Goal: Transaction & Acquisition: Book appointment/travel/reservation

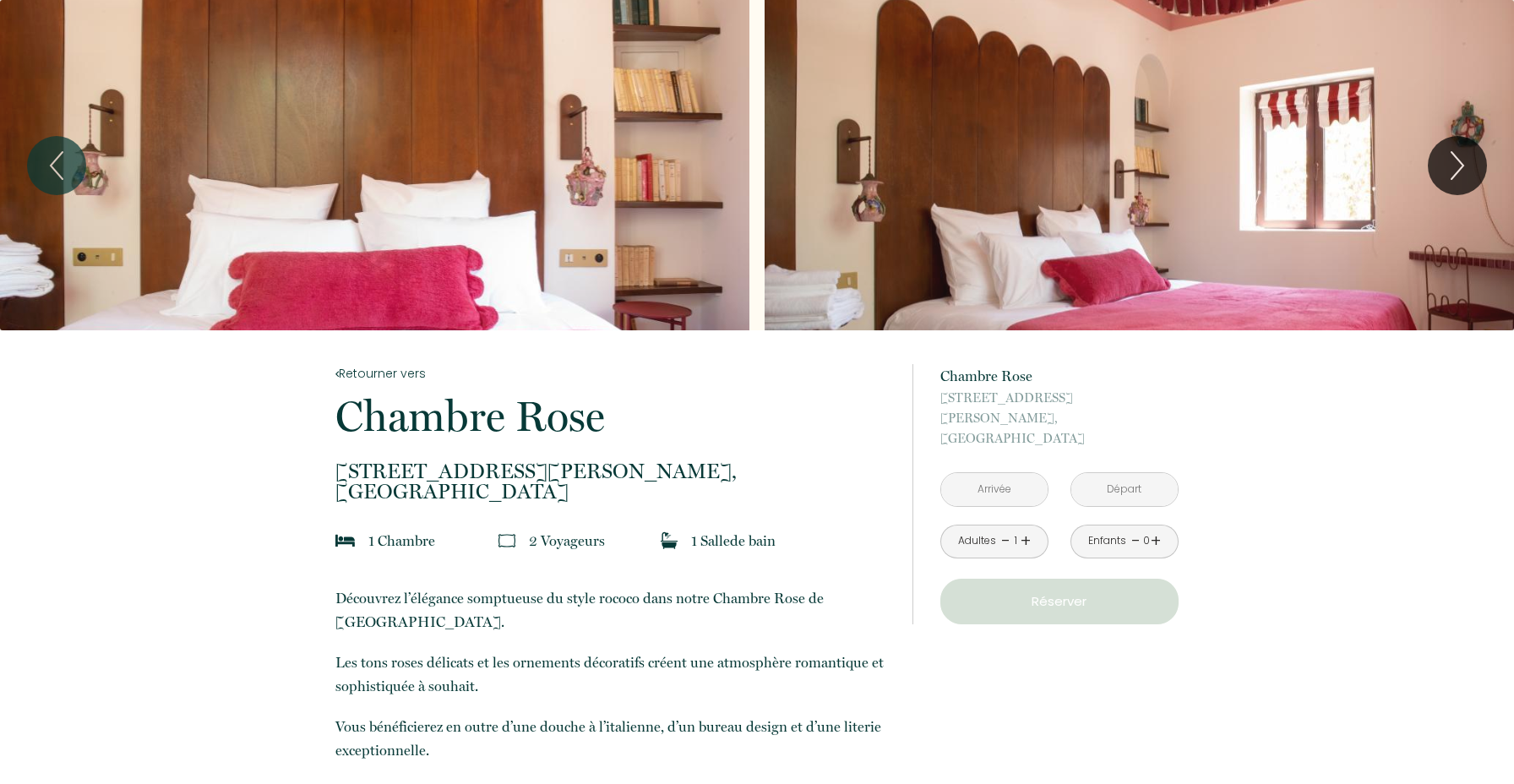
click at [999, 478] on input "text" at bounding box center [995, 490] width 106 height 33
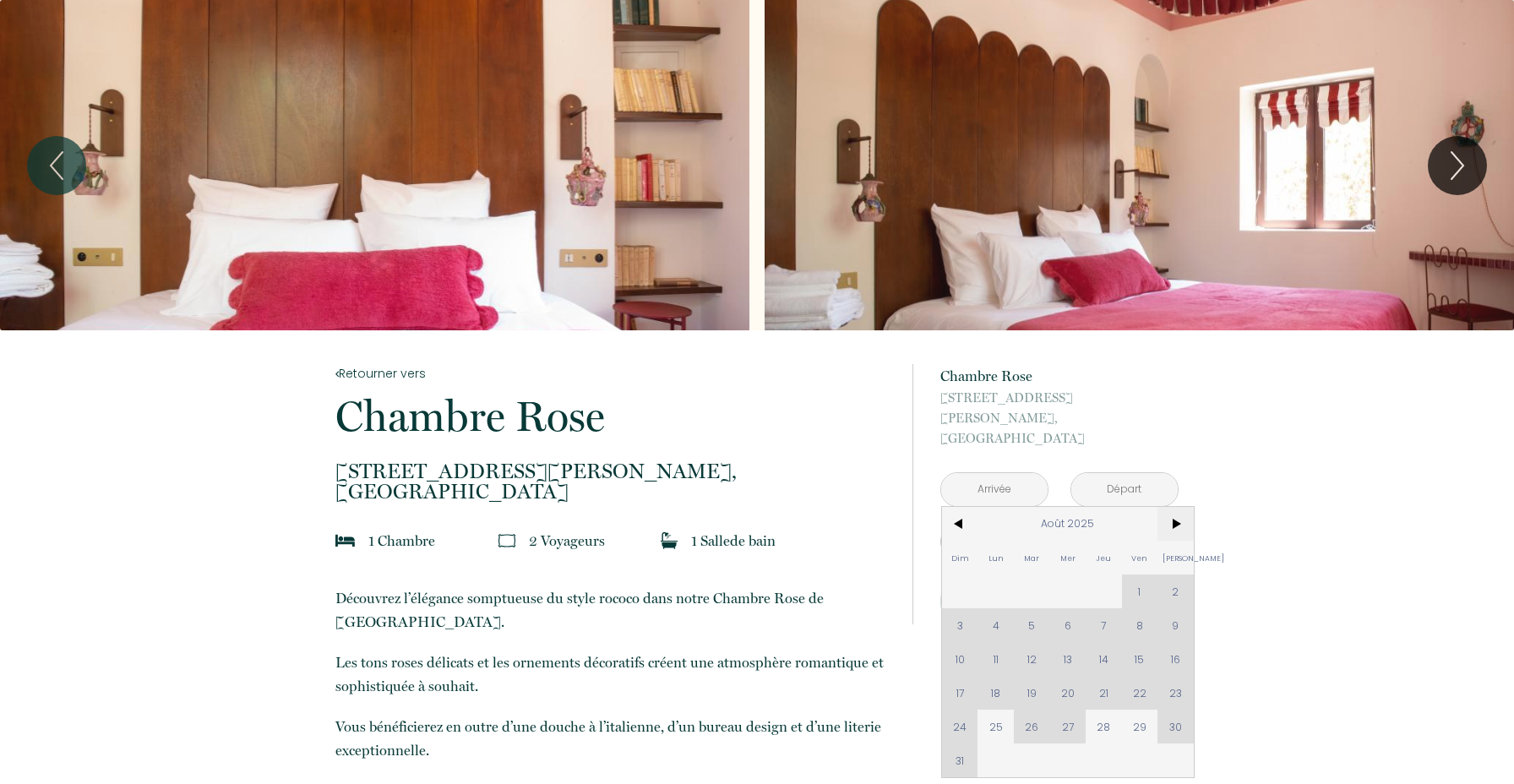
click at [1174, 510] on span ">" at bounding box center [1176, 524] width 37 height 34
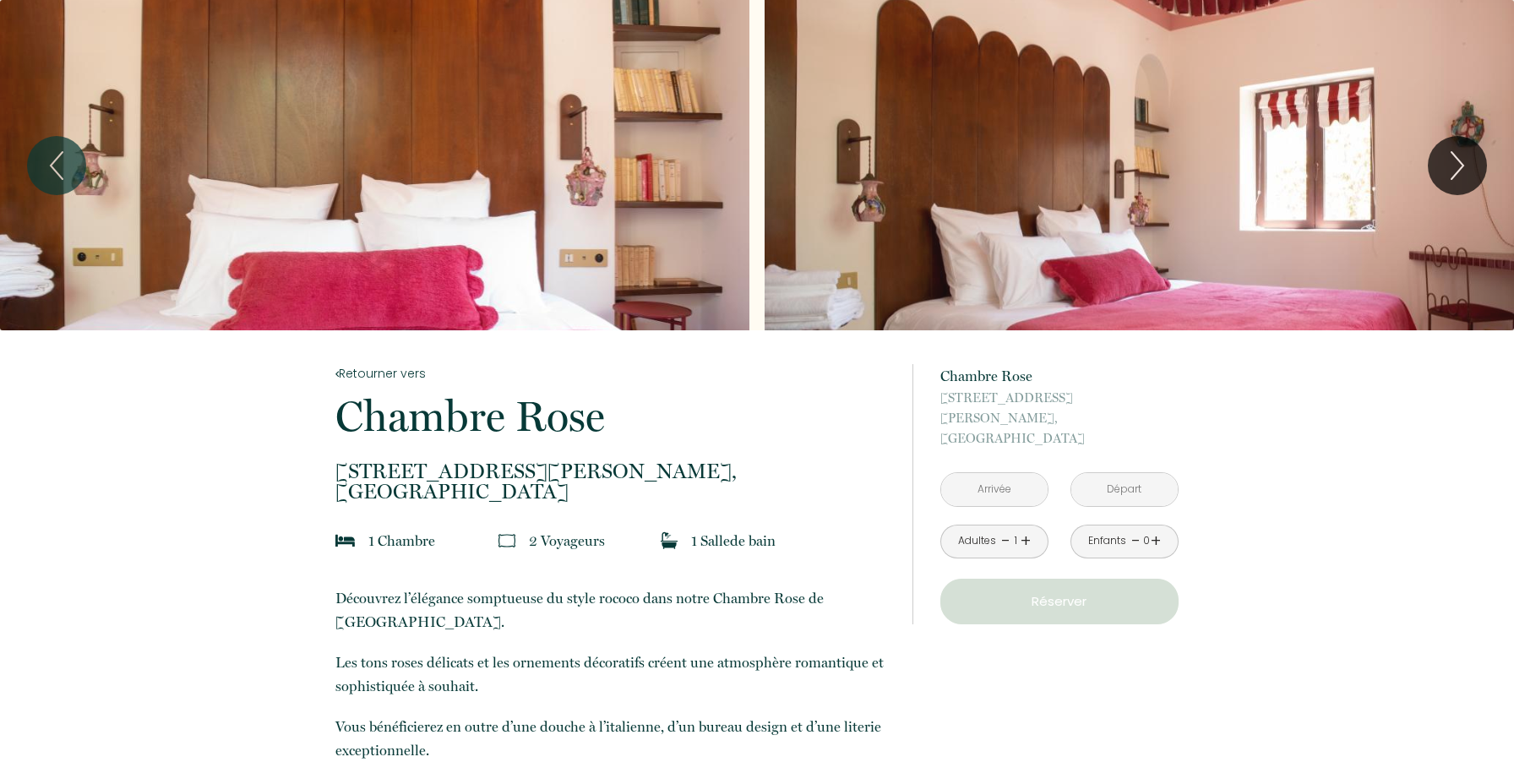
click at [1459, 163] on icon "Next" at bounding box center [1457, 166] width 36 height 51
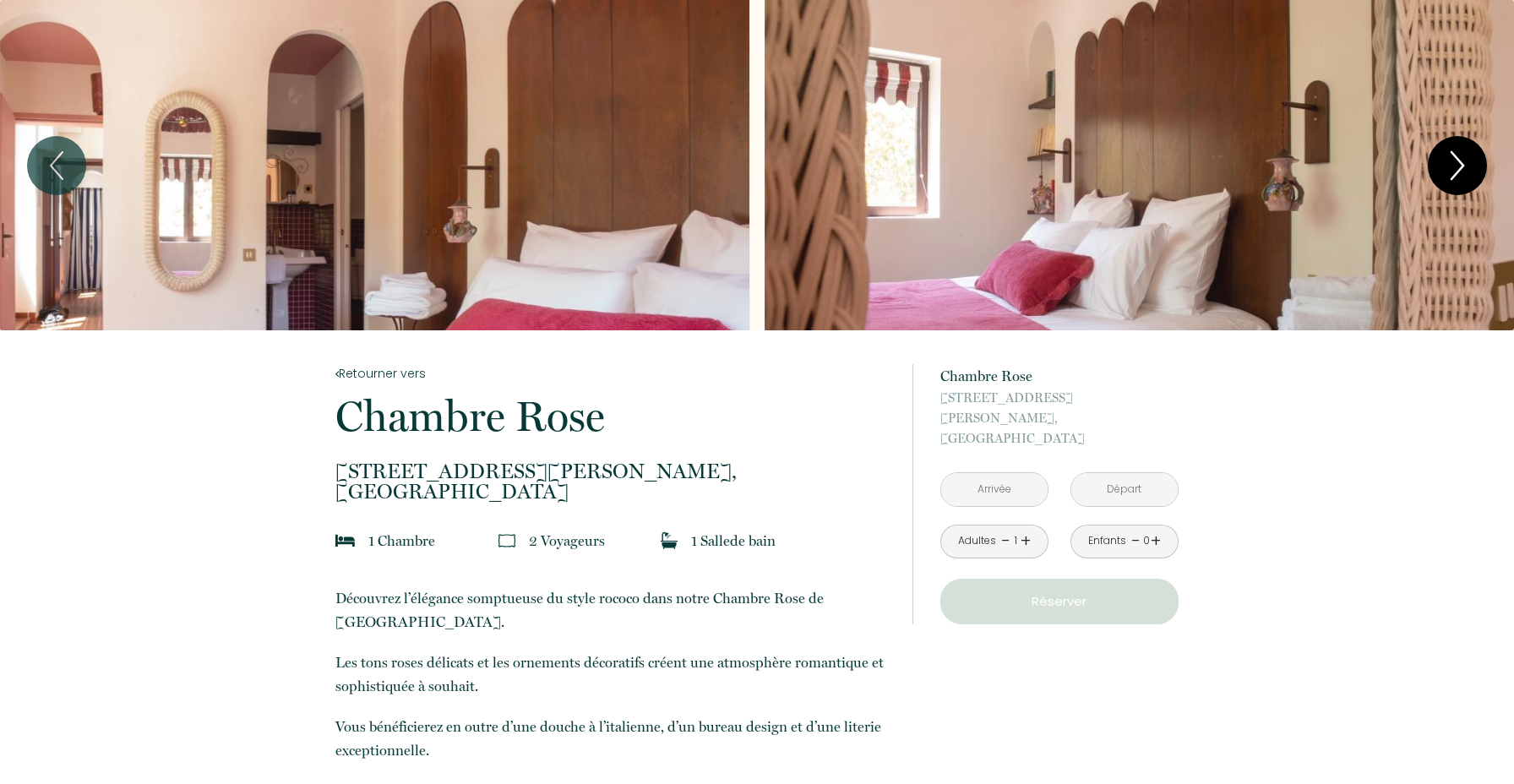
click at [1459, 163] on icon "Next" at bounding box center [1457, 166] width 36 height 51
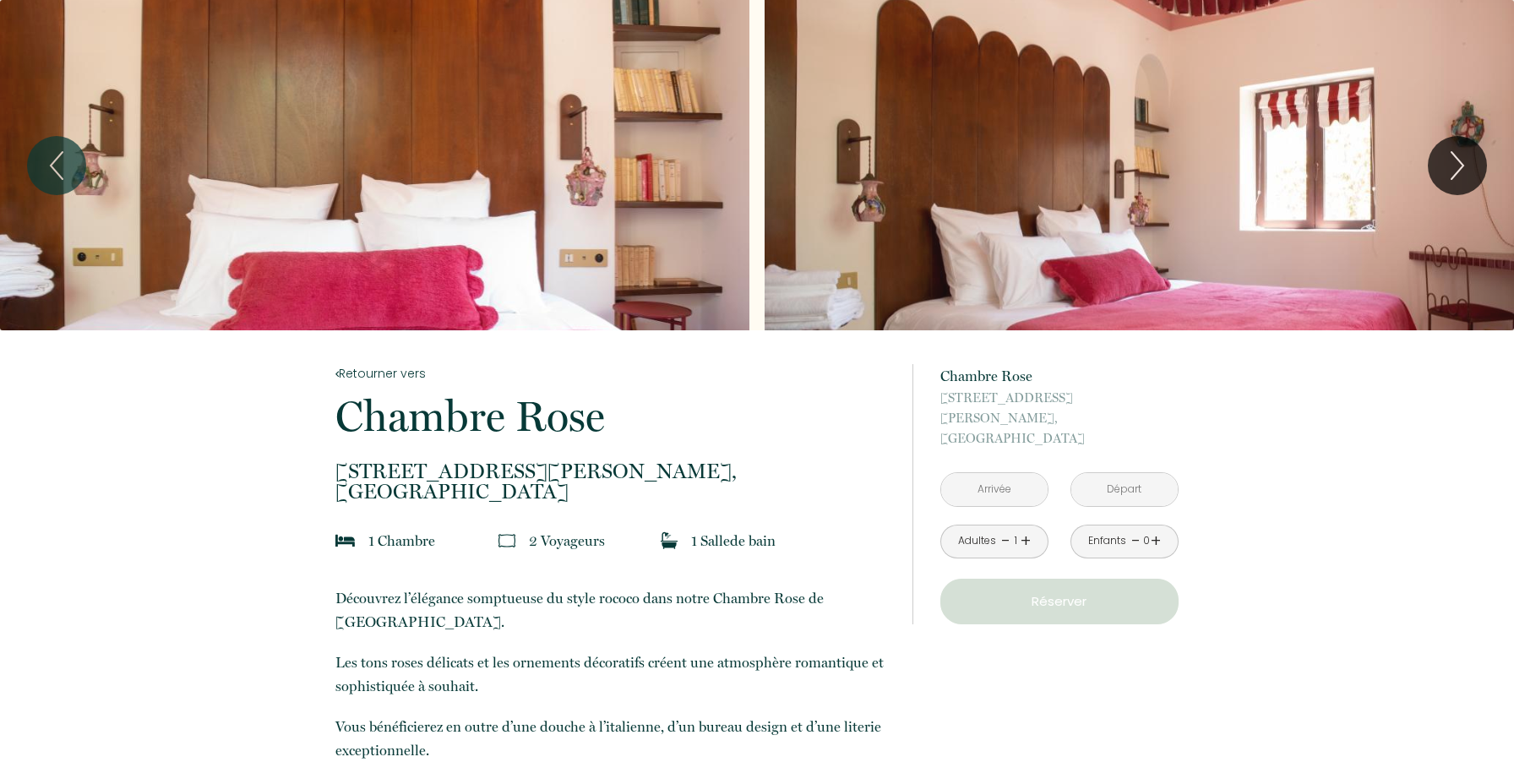
click at [400, 205] on div "Slideshow" at bounding box center [375, 165] width 749 height 330
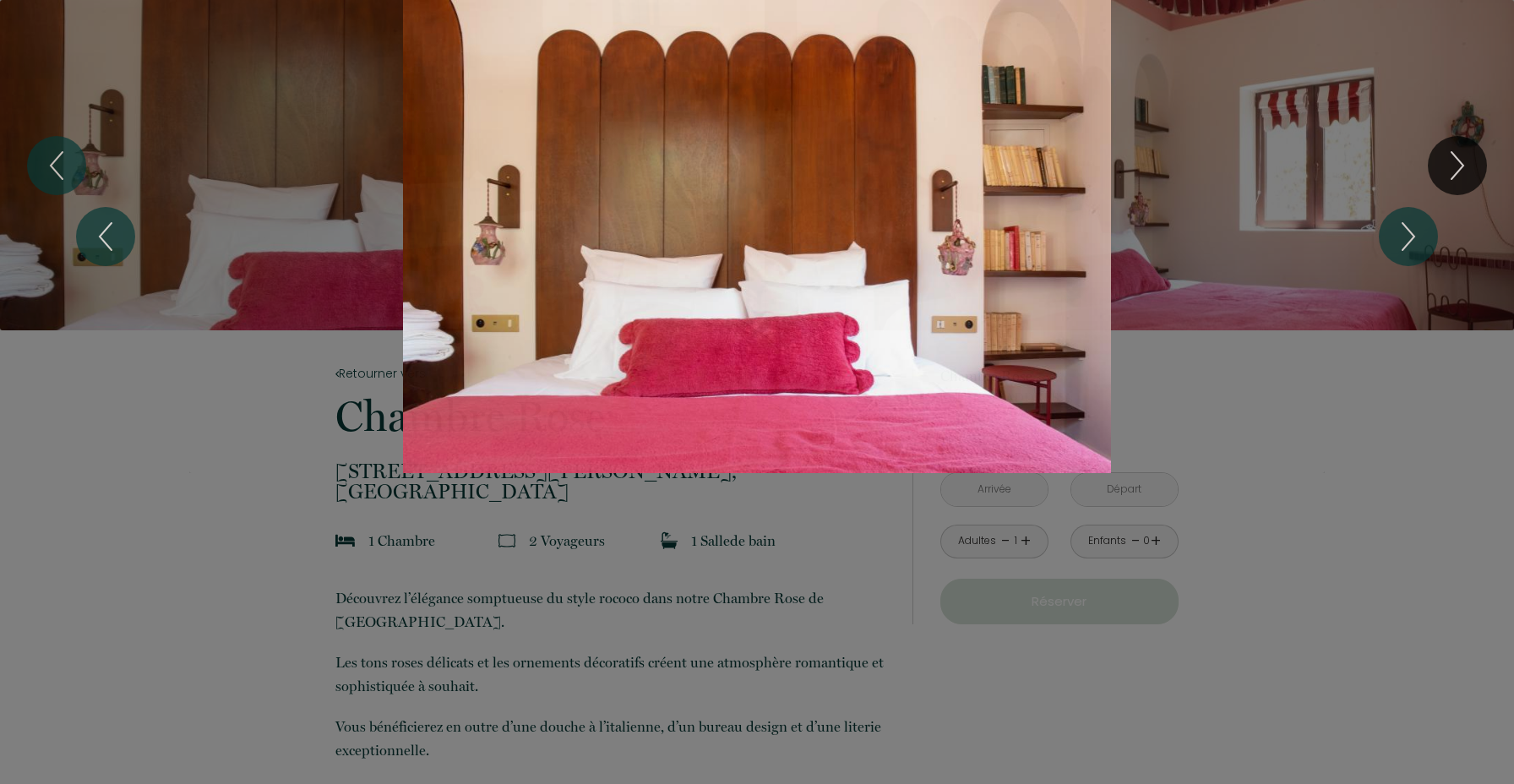
click at [1389, 488] on div at bounding box center [757, 392] width 1514 height 784
click at [1415, 432] on div "1 2 3 4" at bounding box center [757, 236] width 1514 height 473
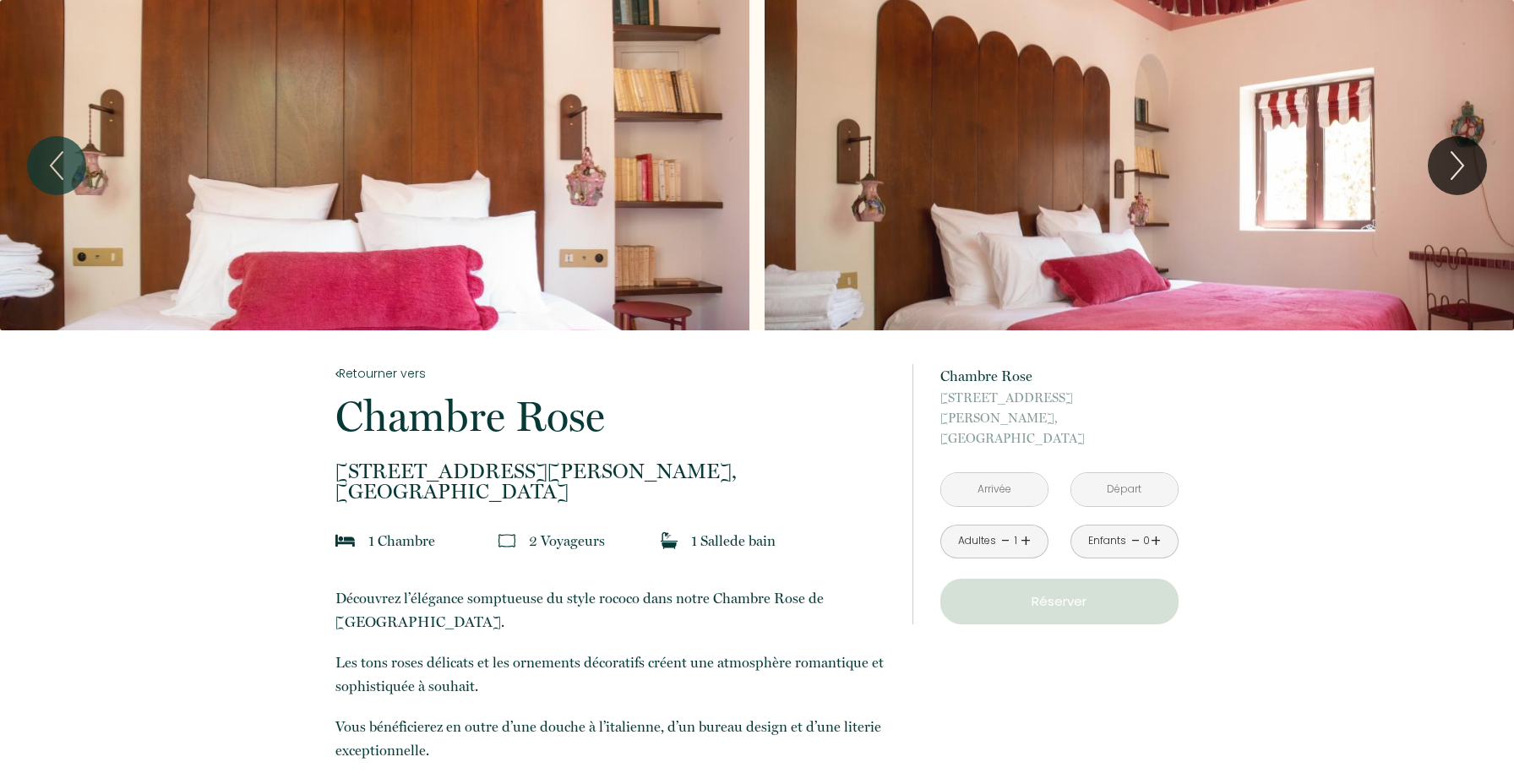
click at [998, 475] on input "text" at bounding box center [995, 490] width 106 height 33
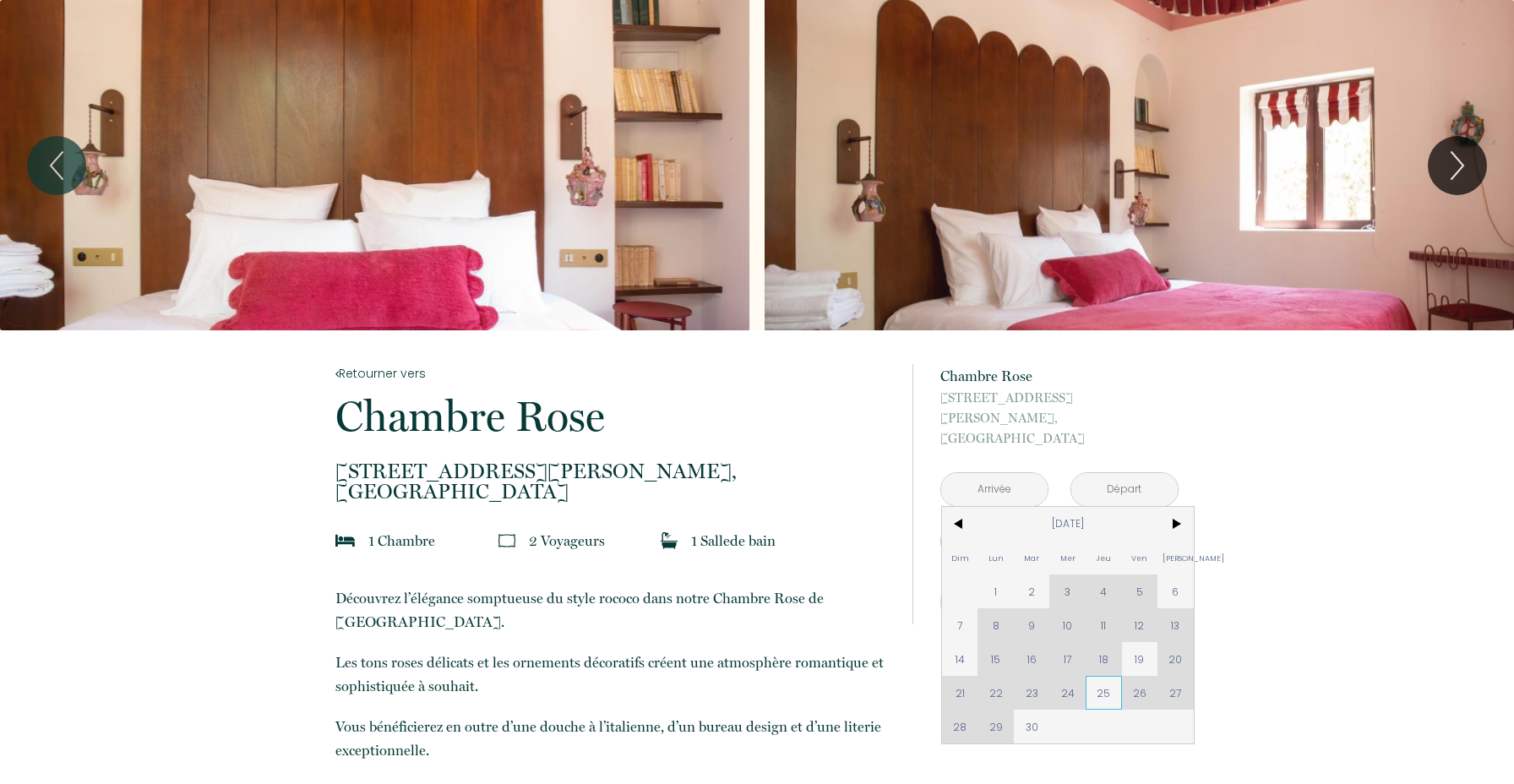
click at [1112, 683] on span "25" at bounding box center [1104, 693] width 37 height 34
type input "Jeu 25 Sep 2025"
type input "Ven 26 Sep 2025"
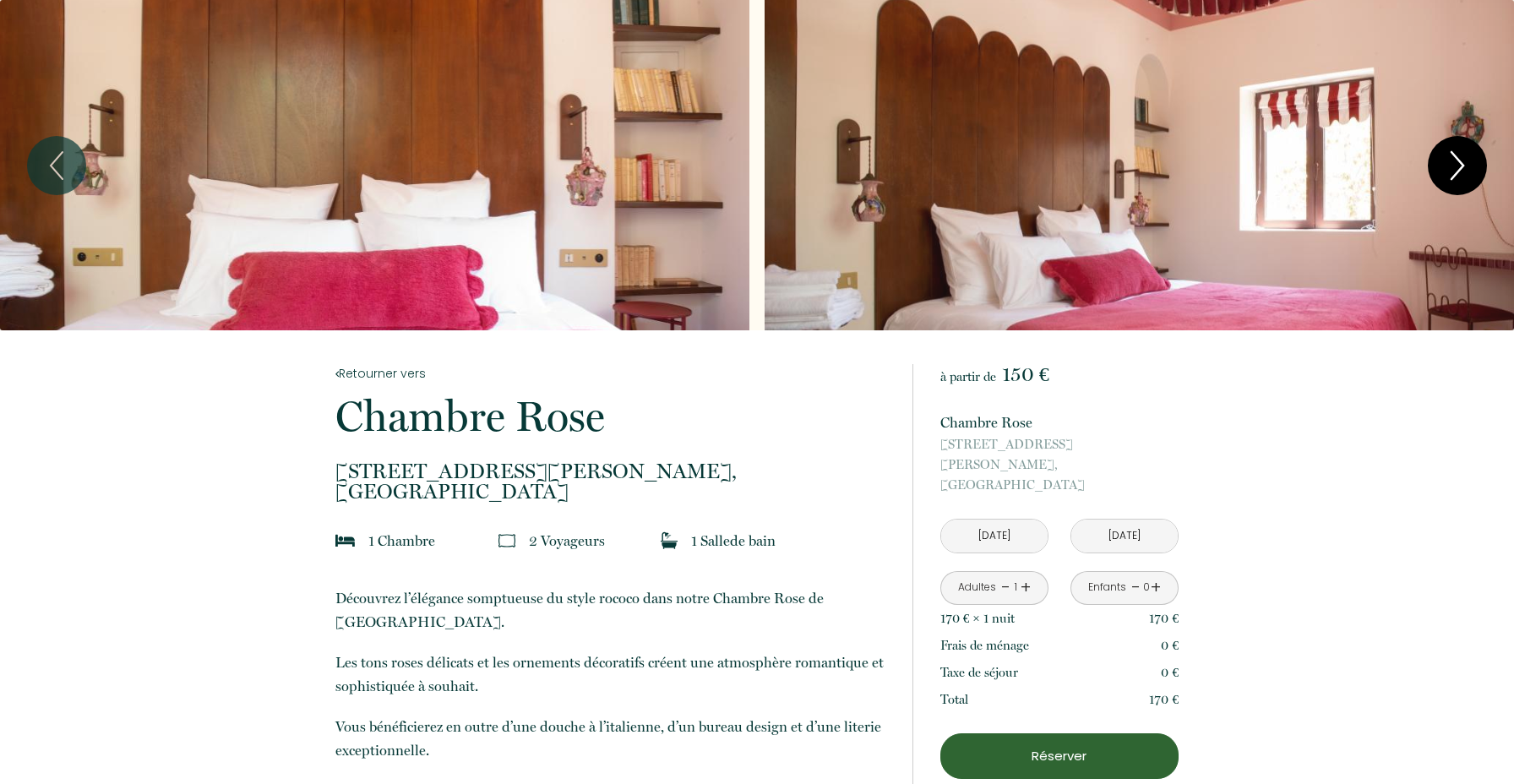
click at [1464, 166] on icon "Next" at bounding box center [1457, 166] width 36 height 51
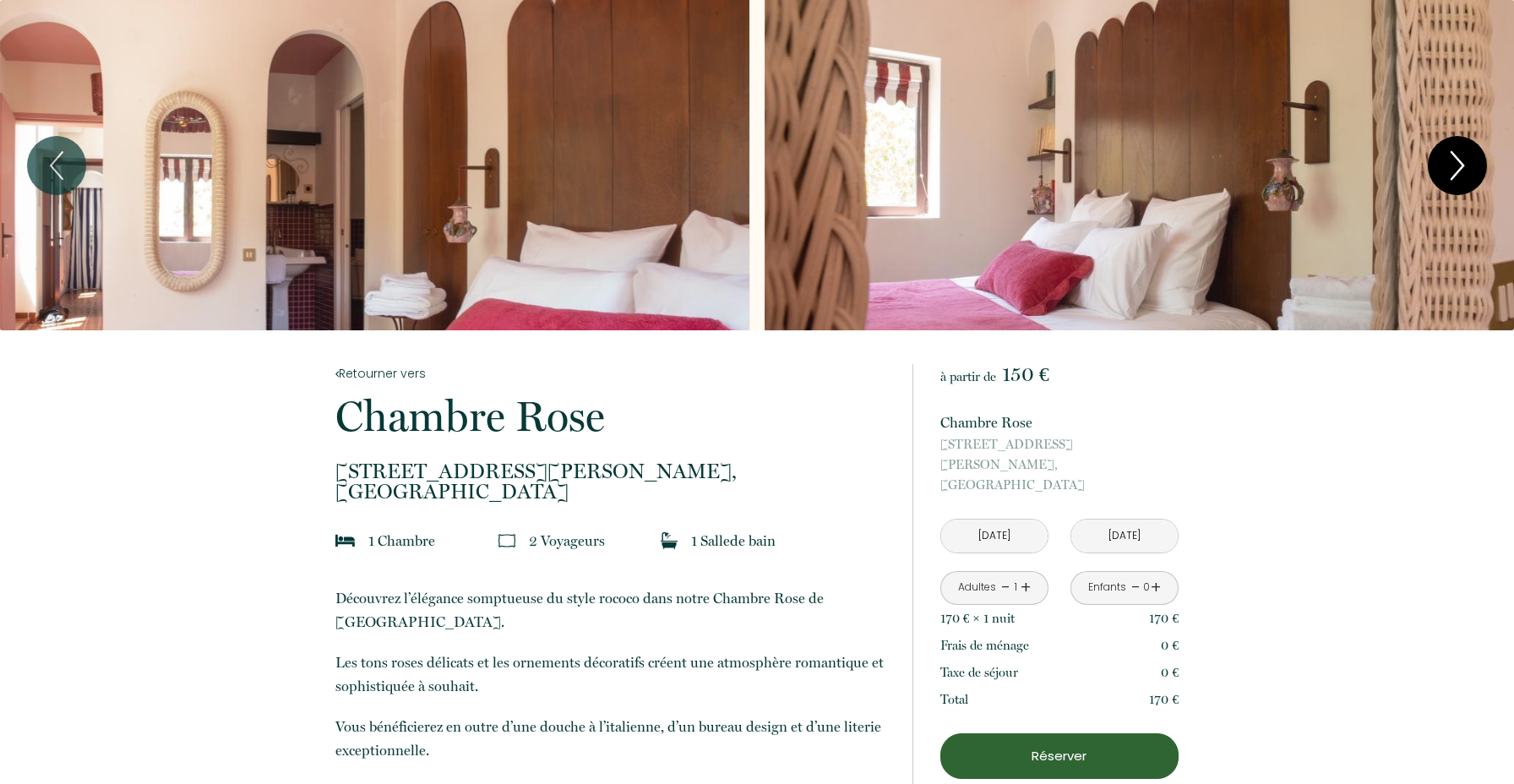
click at [1452, 166] on icon "Next" at bounding box center [1457, 166] width 36 height 51
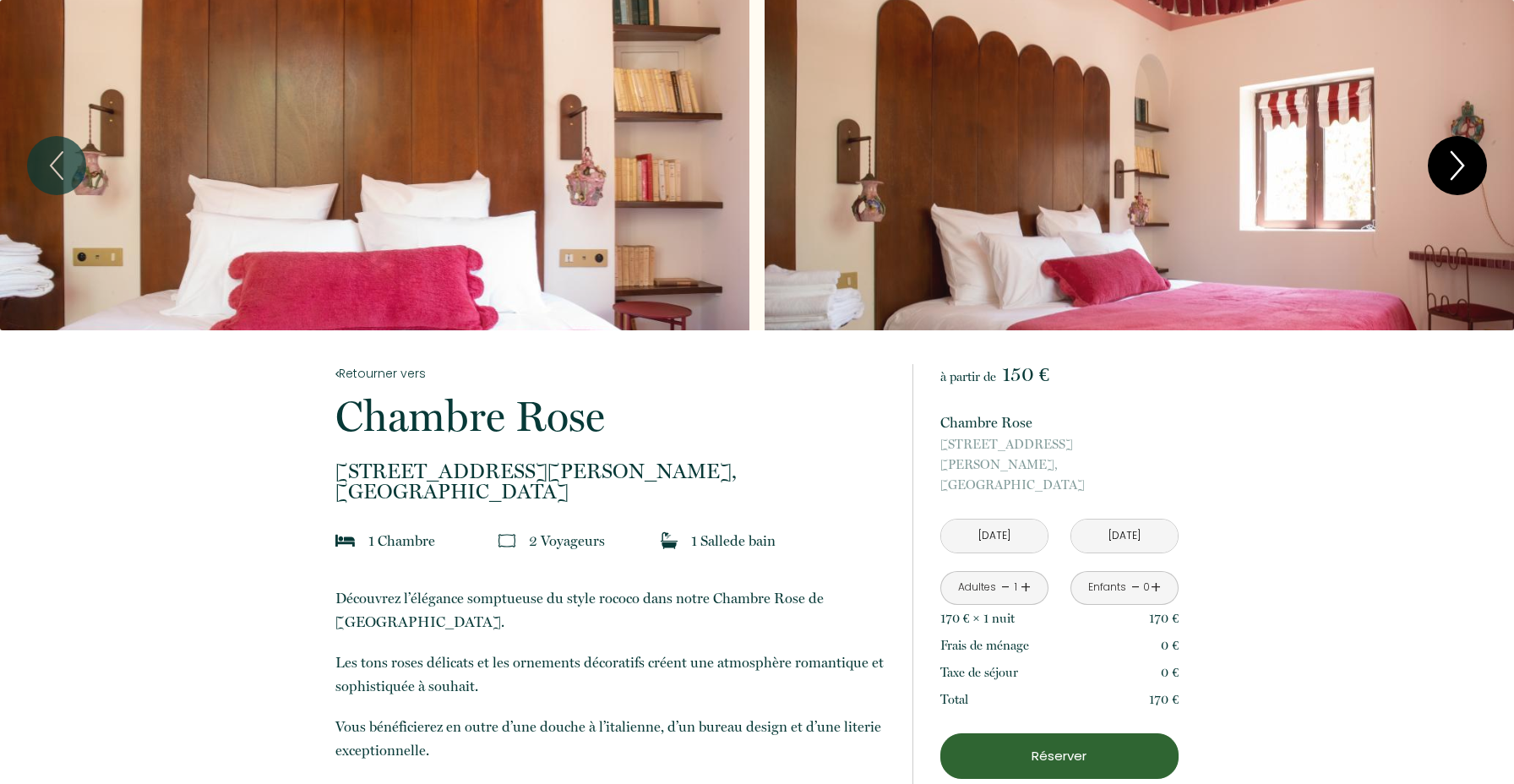
click at [1452, 166] on icon "Next" at bounding box center [1457, 166] width 36 height 51
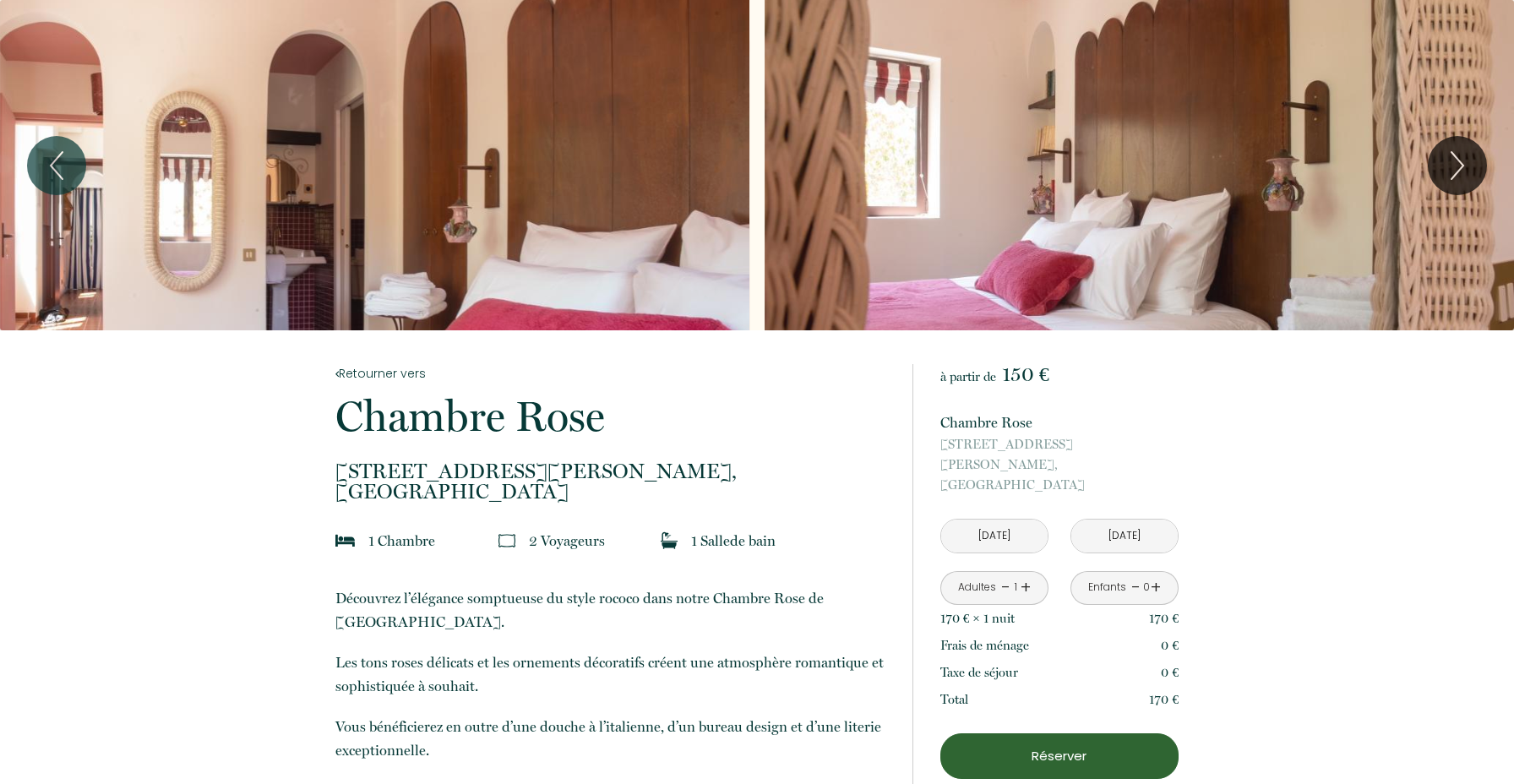
click at [1135, 183] on div "Slideshow" at bounding box center [1139, 165] width 749 height 330
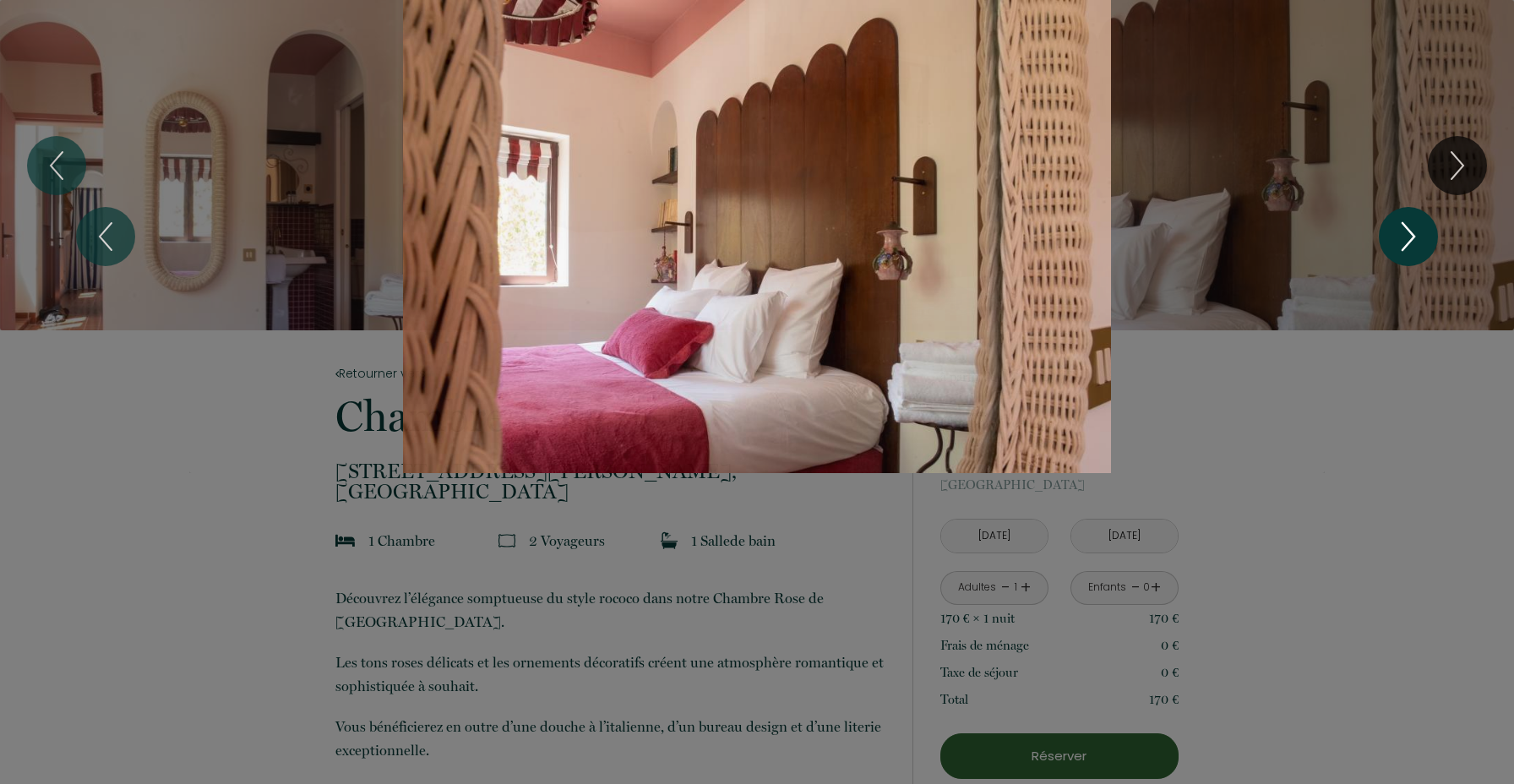
click at [1409, 239] on icon "Next" at bounding box center [1409, 236] width 36 height 51
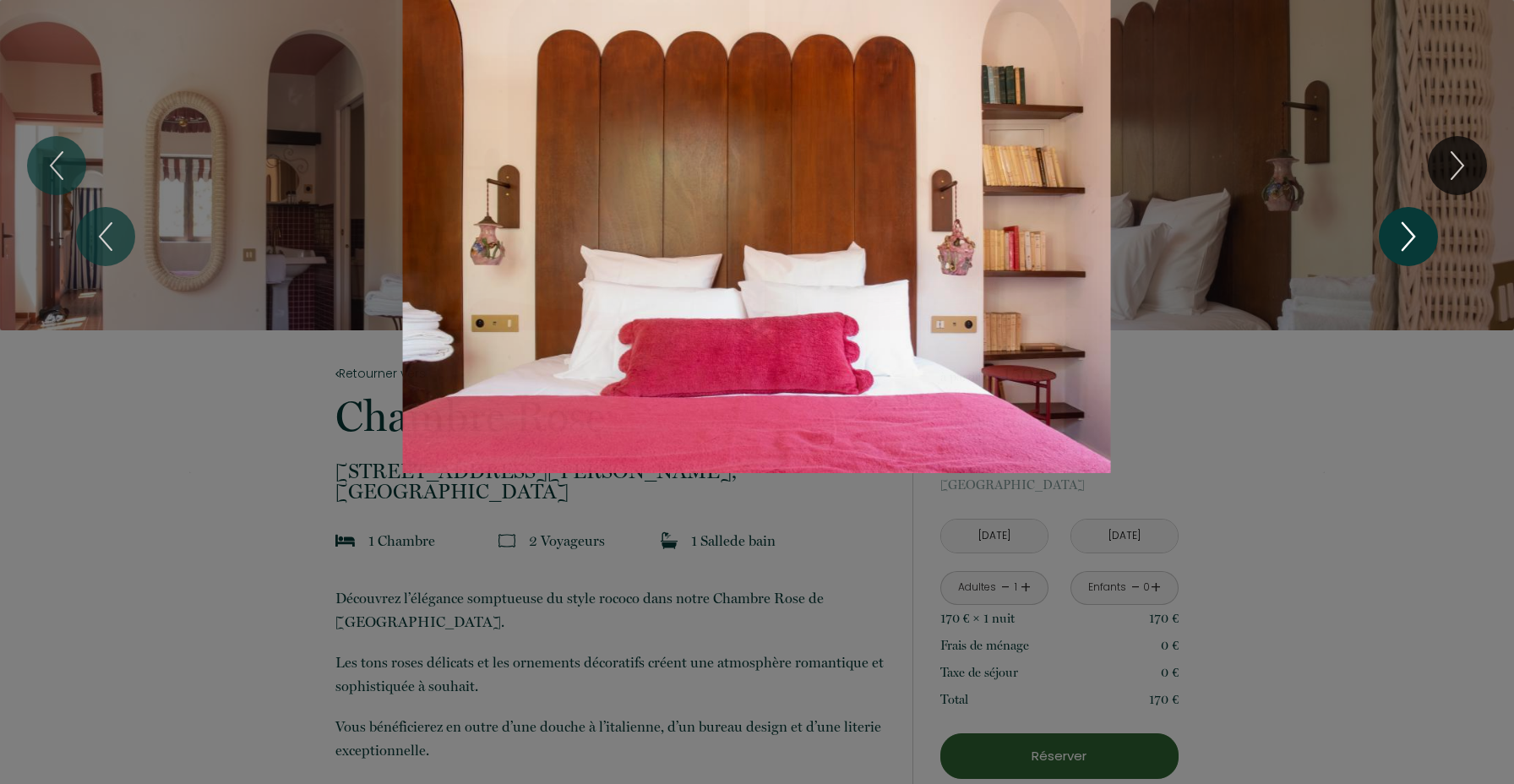
click at [1409, 239] on icon "Next" at bounding box center [1409, 236] width 36 height 51
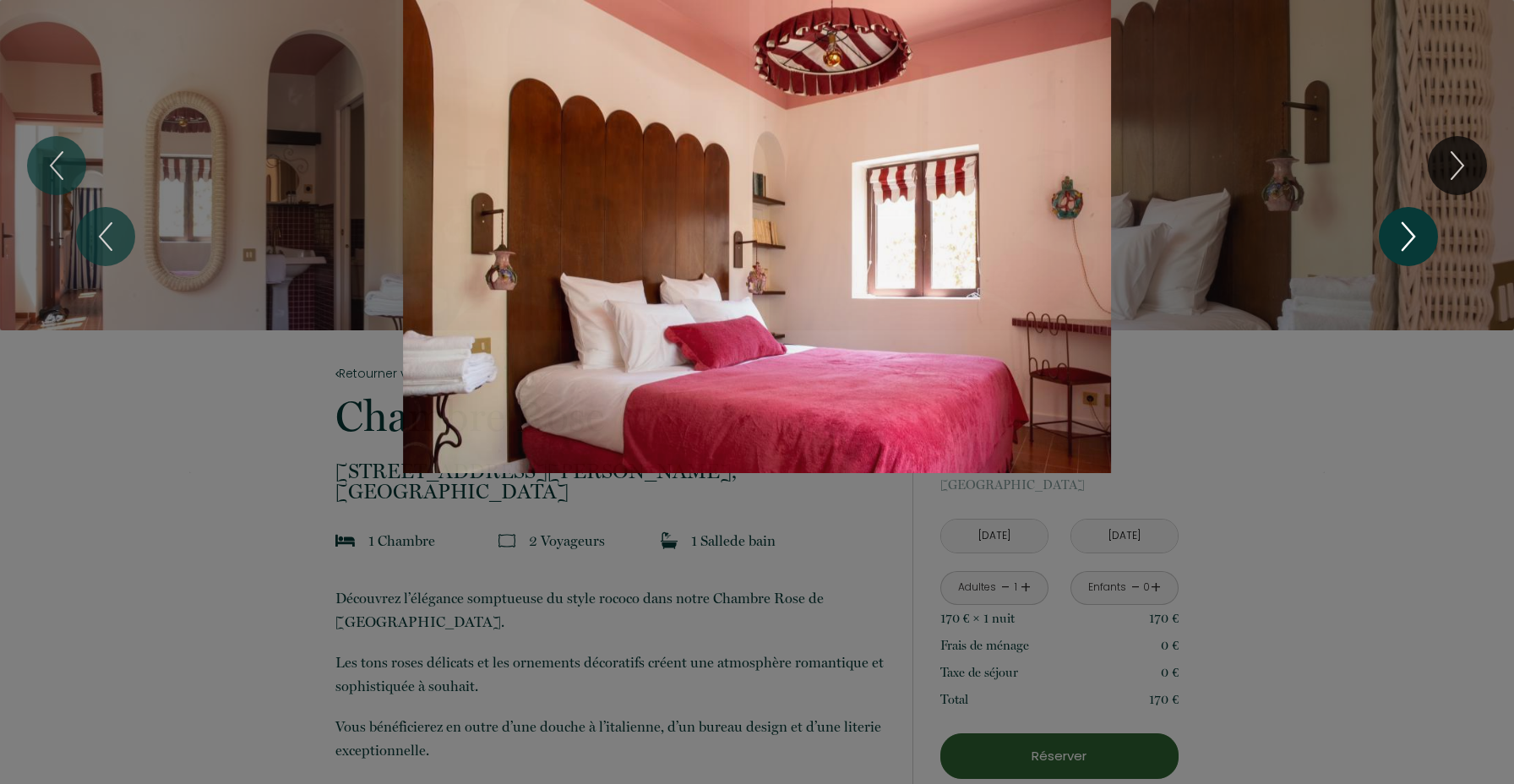
click at [1409, 239] on icon "Next" at bounding box center [1409, 236] width 36 height 51
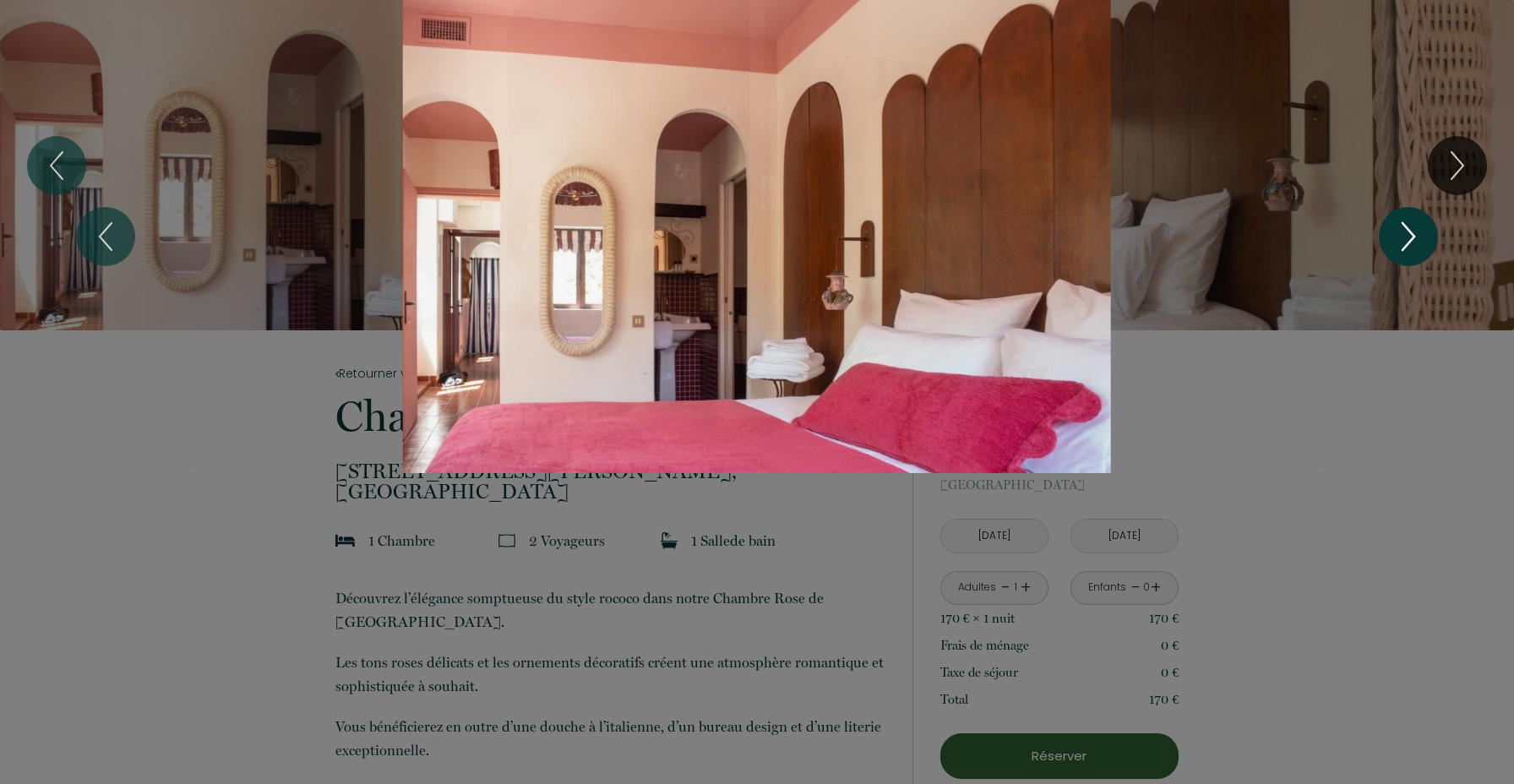
click at [1409, 239] on icon "Next" at bounding box center [1409, 236] width 36 height 51
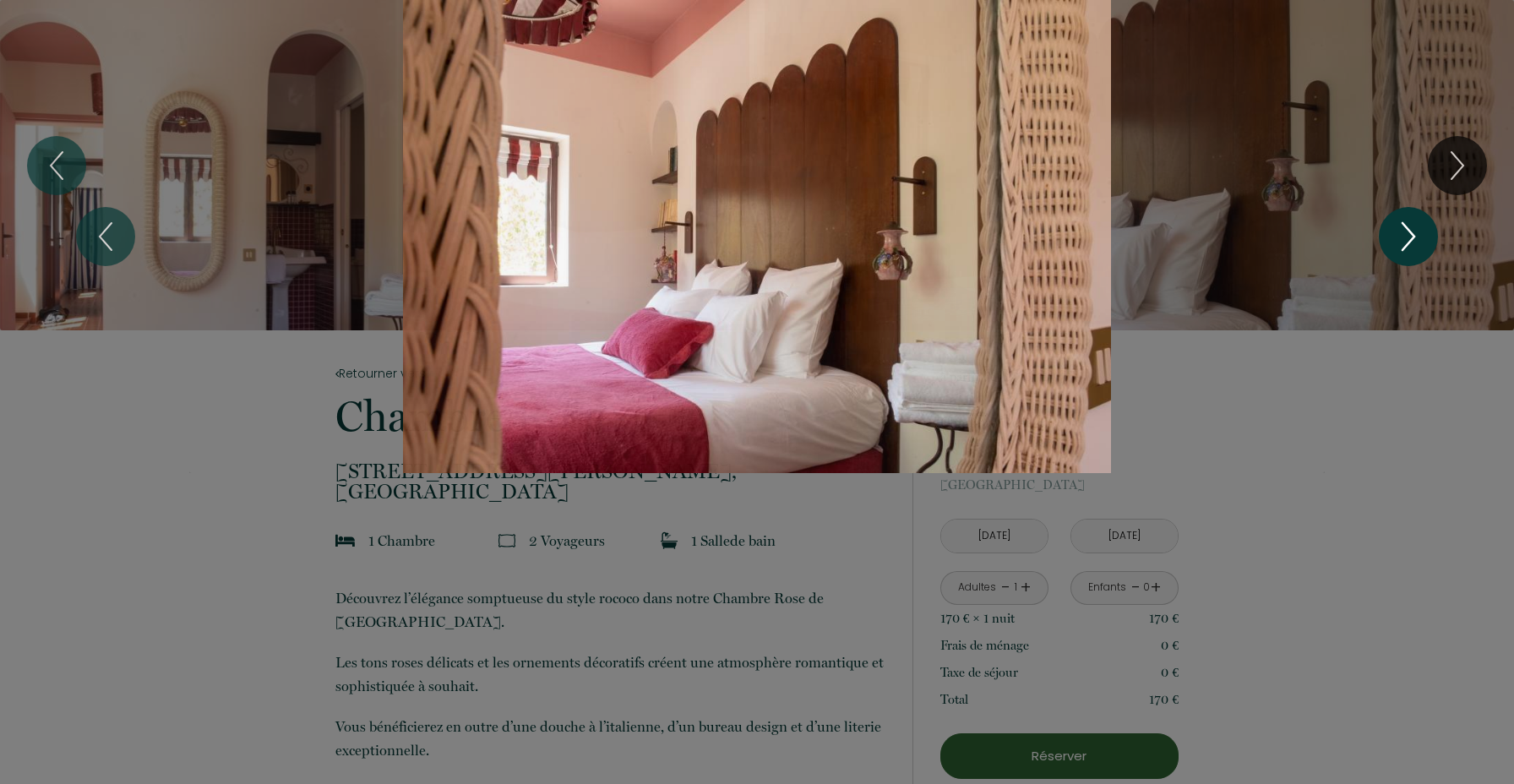
click at [1409, 239] on icon "Next" at bounding box center [1409, 236] width 36 height 51
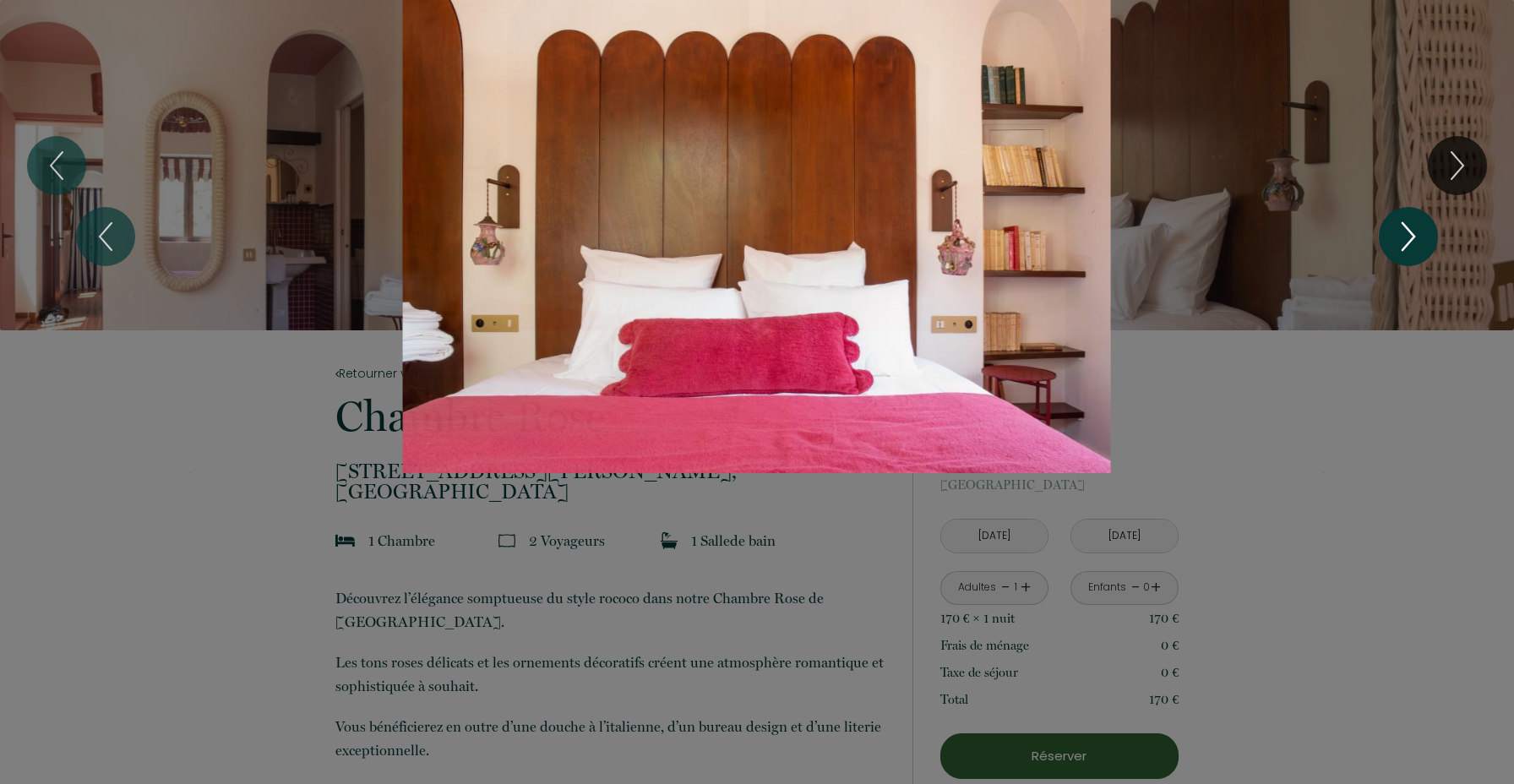
click at [1409, 239] on icon "Next" at bounding box center [1409, 236] width 36 height 51
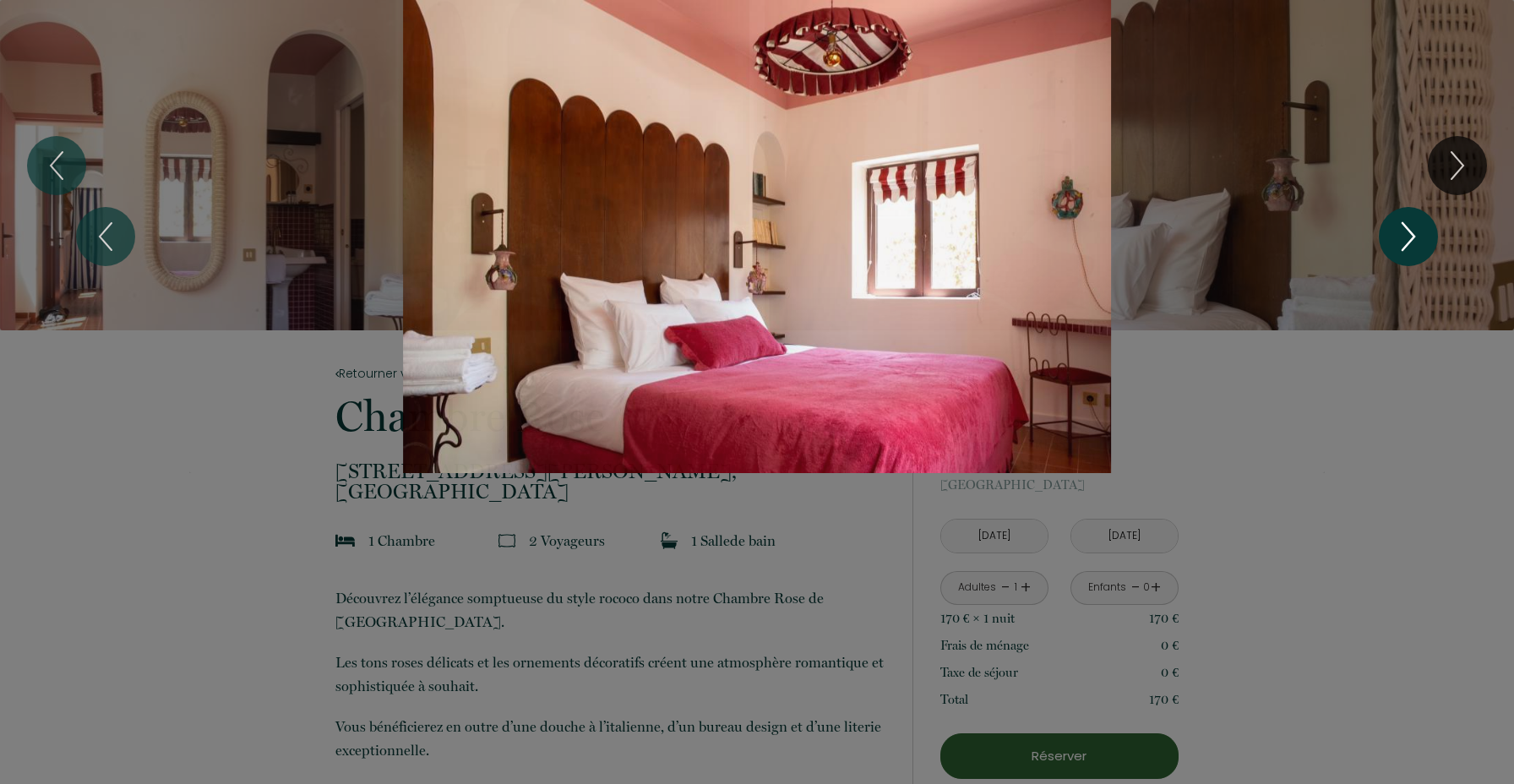
click at [1412, 237] on icon "Next" at bounding box center [1409, 236] width 36 height 51
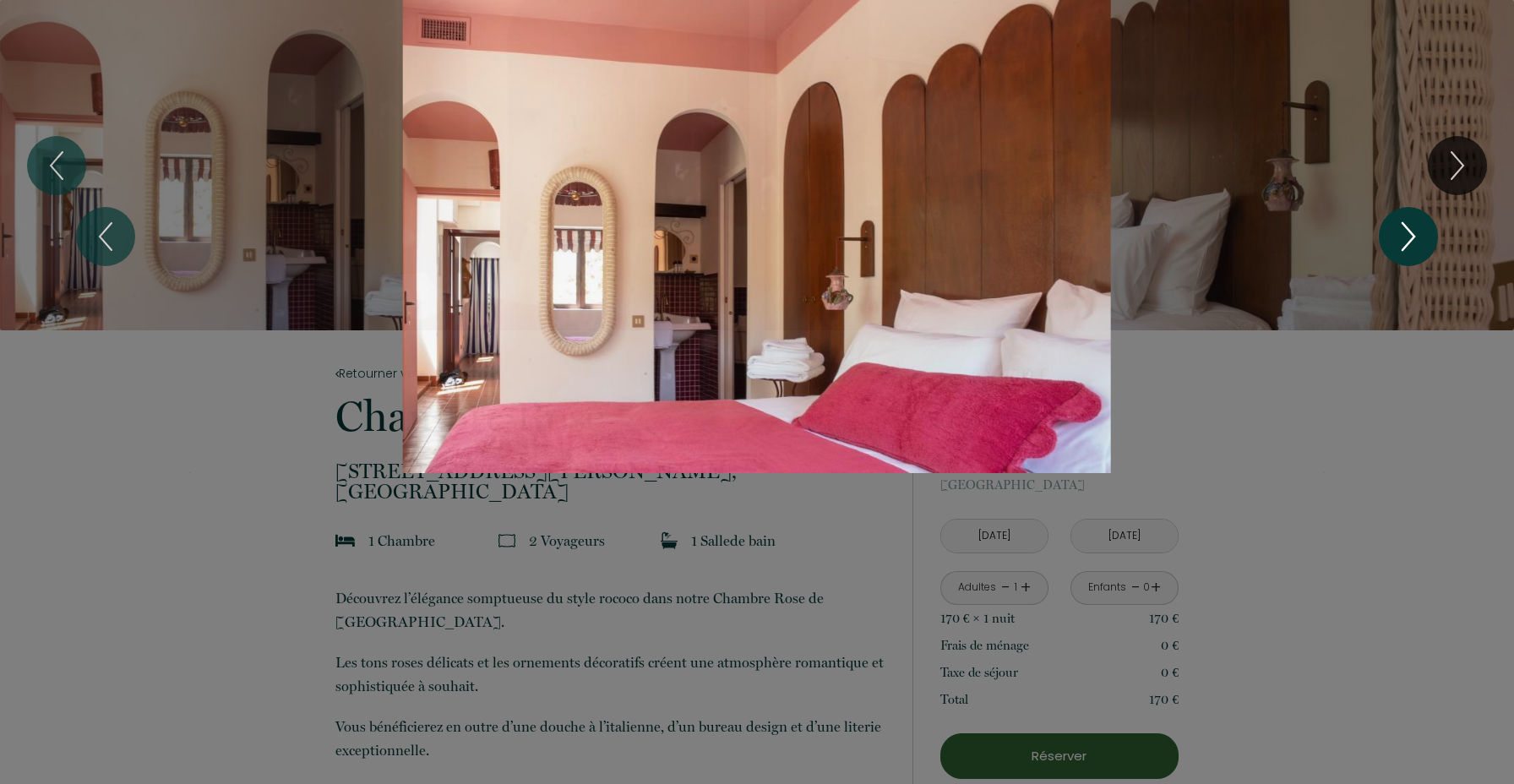
click at [1412, 238] on icon "Next" at bounding box center [1409, 236] width 36 height 51
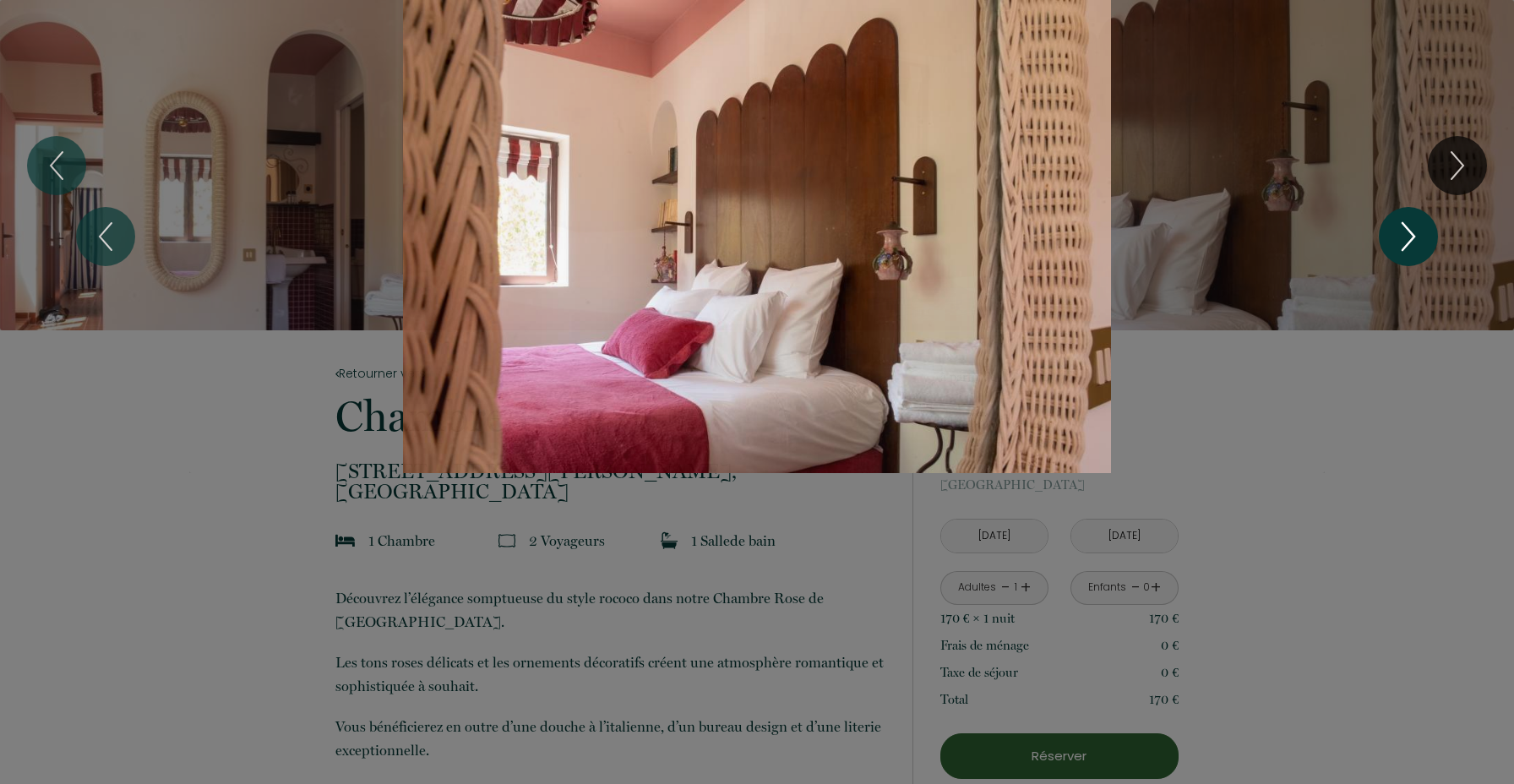
click at [1412, 238] on icon "Next" at bounding box center [1409, 236] width 36 height 51
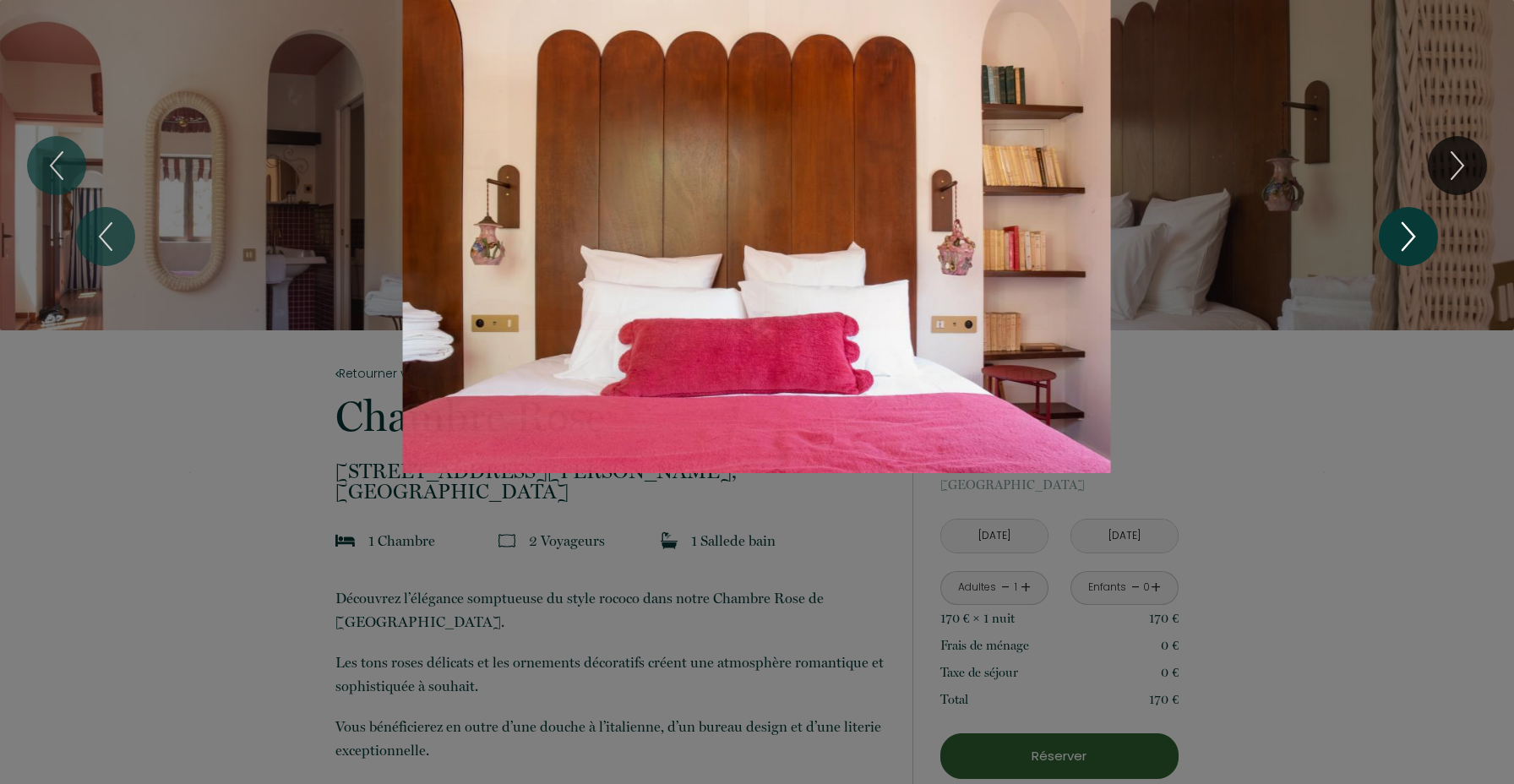
click at [1412, 238] on icon "Next" at bounding box center [1409, 236] width 36 height 51
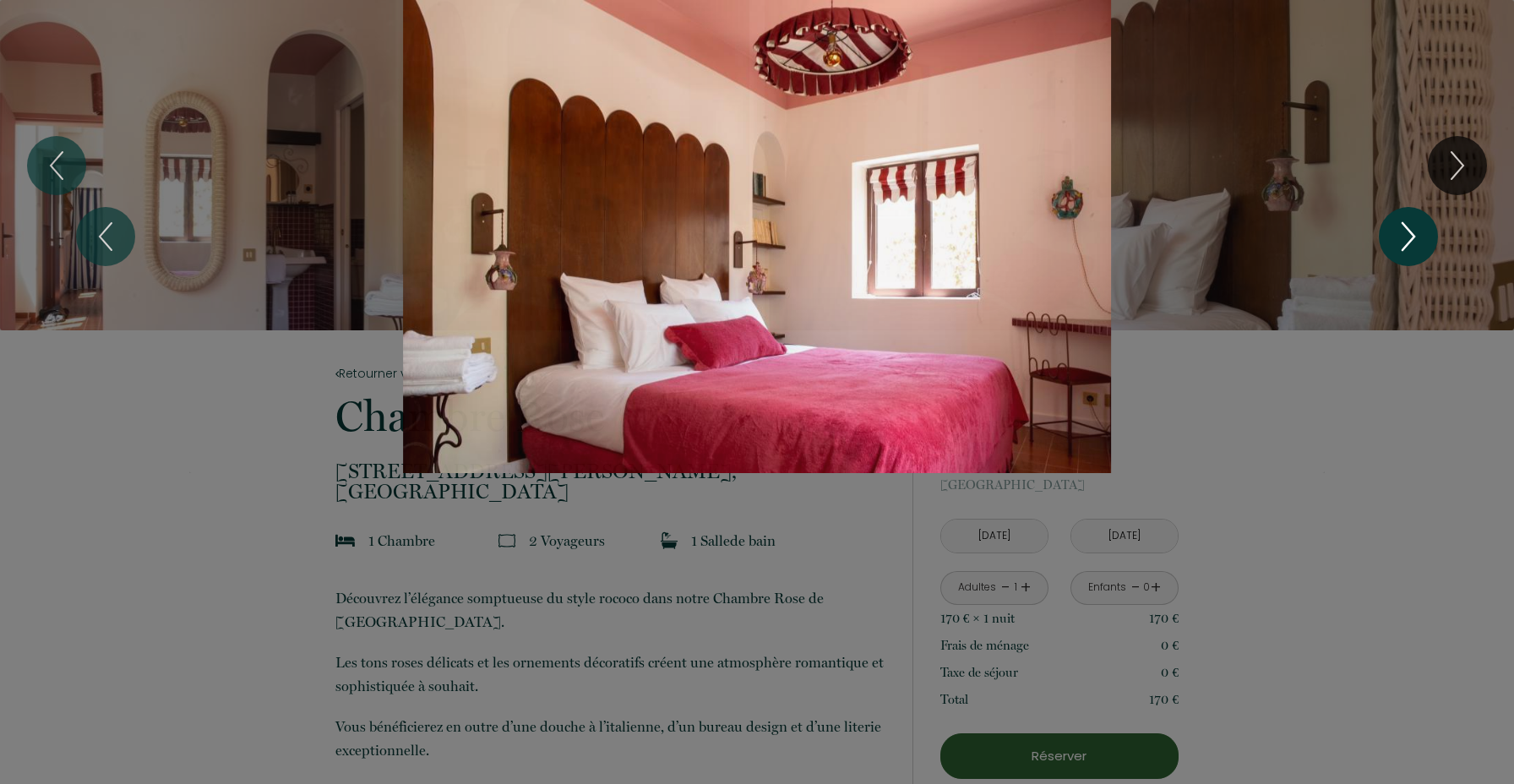
click at [1412, 238] on icon "Next" at bounding box center [1409, 236] width 36 height 51
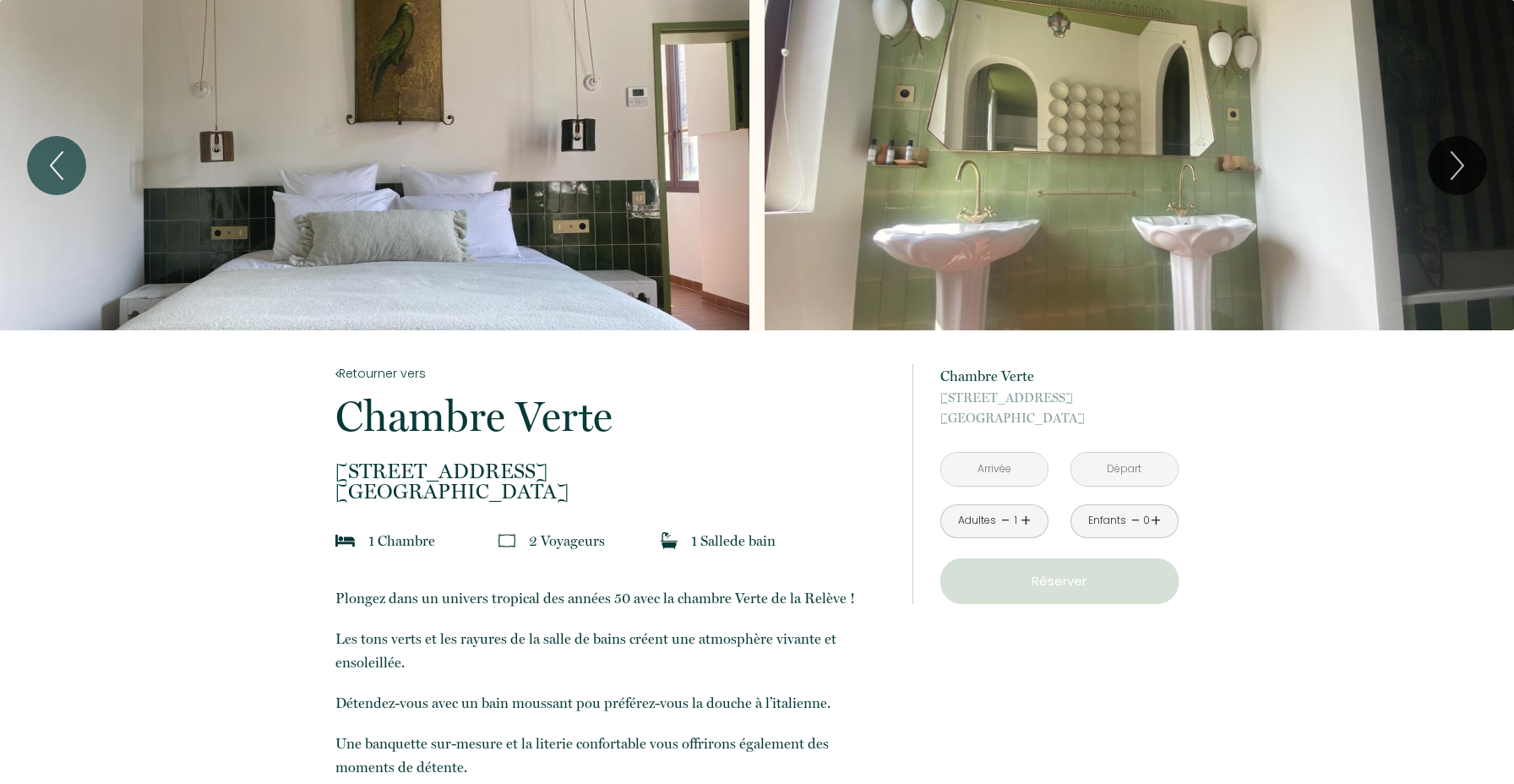
click at [436, 223] on div "Slideshow" at bounding box center [375, 165] width 749 height 330
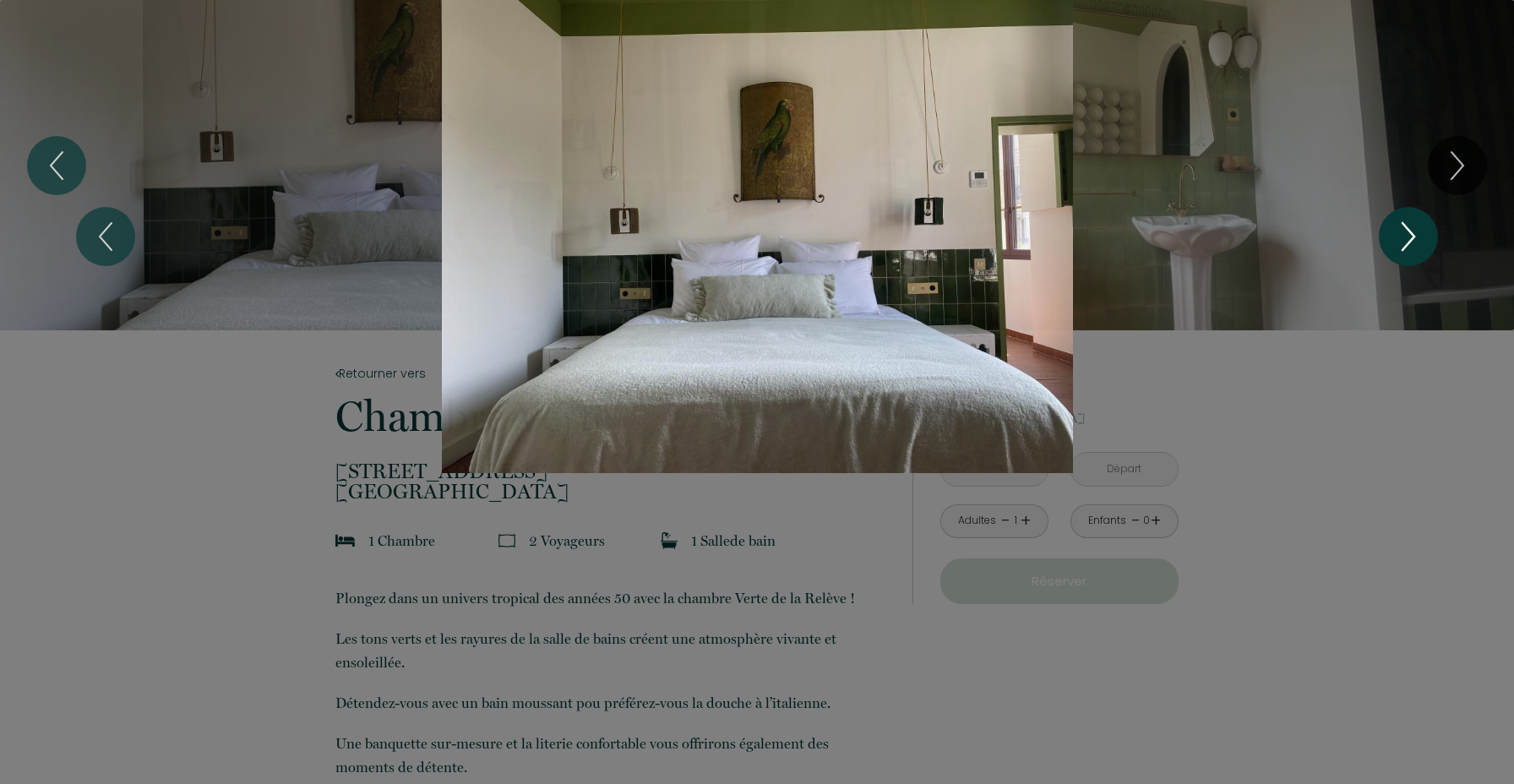
click at [1417, 240] on icon "Next" at bounding box center [1409, 236] width 36 height 51
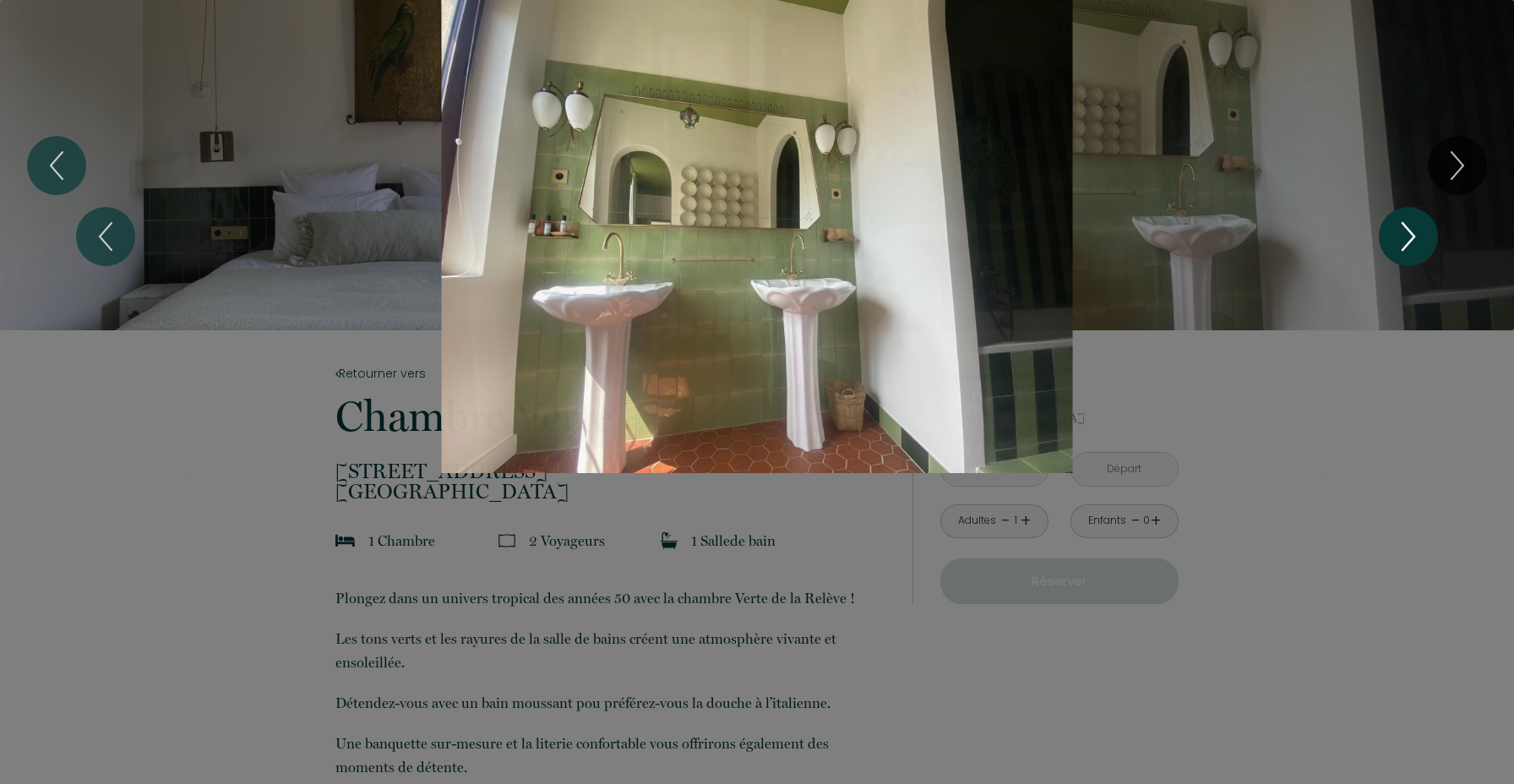
click at [1417, 240] on icon "Next" at bounding box center [1409, 236] width 36 height 51
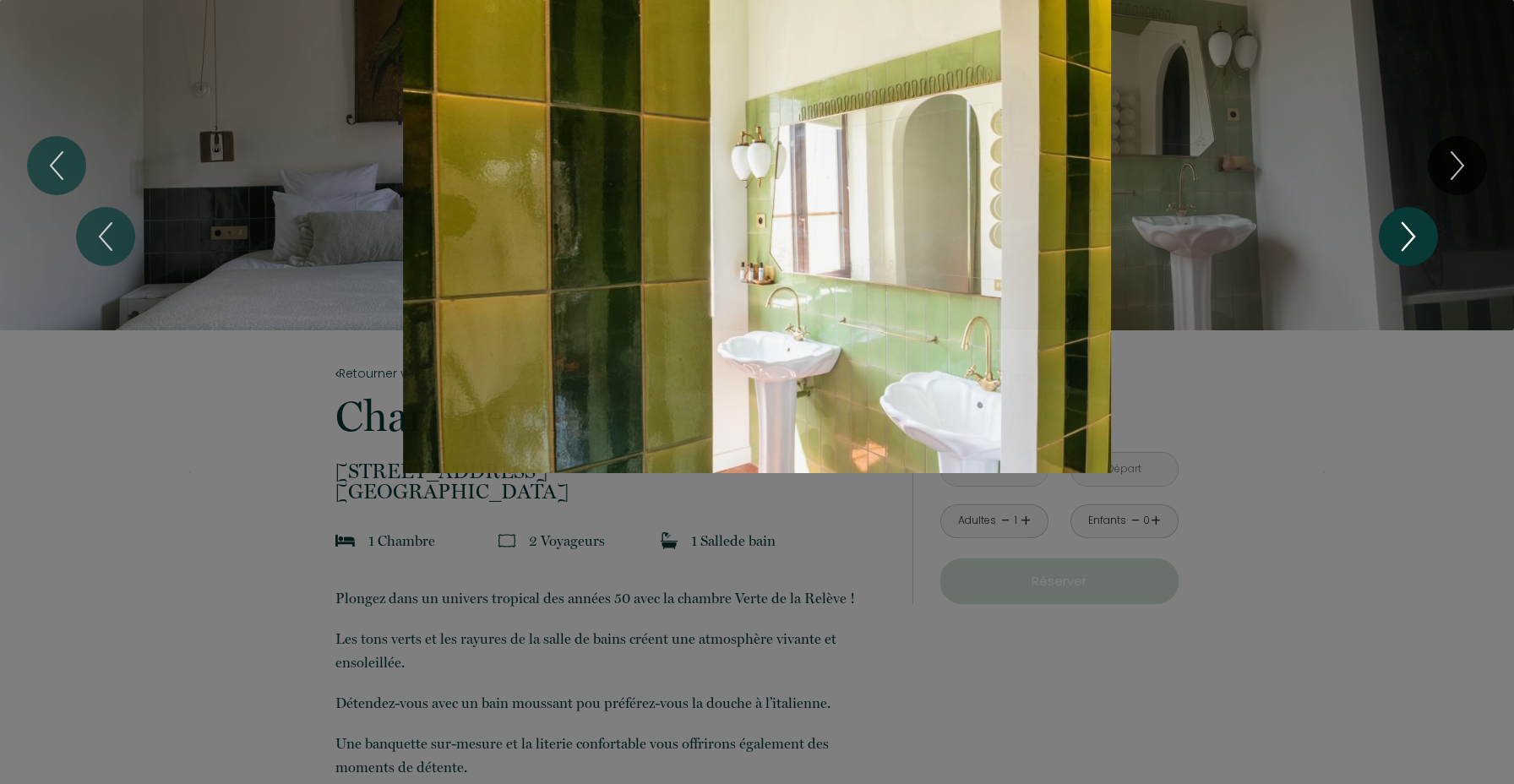
click at [1417, 240] on icon "Next" at bounding box center [1409, 236] width 36 height 51
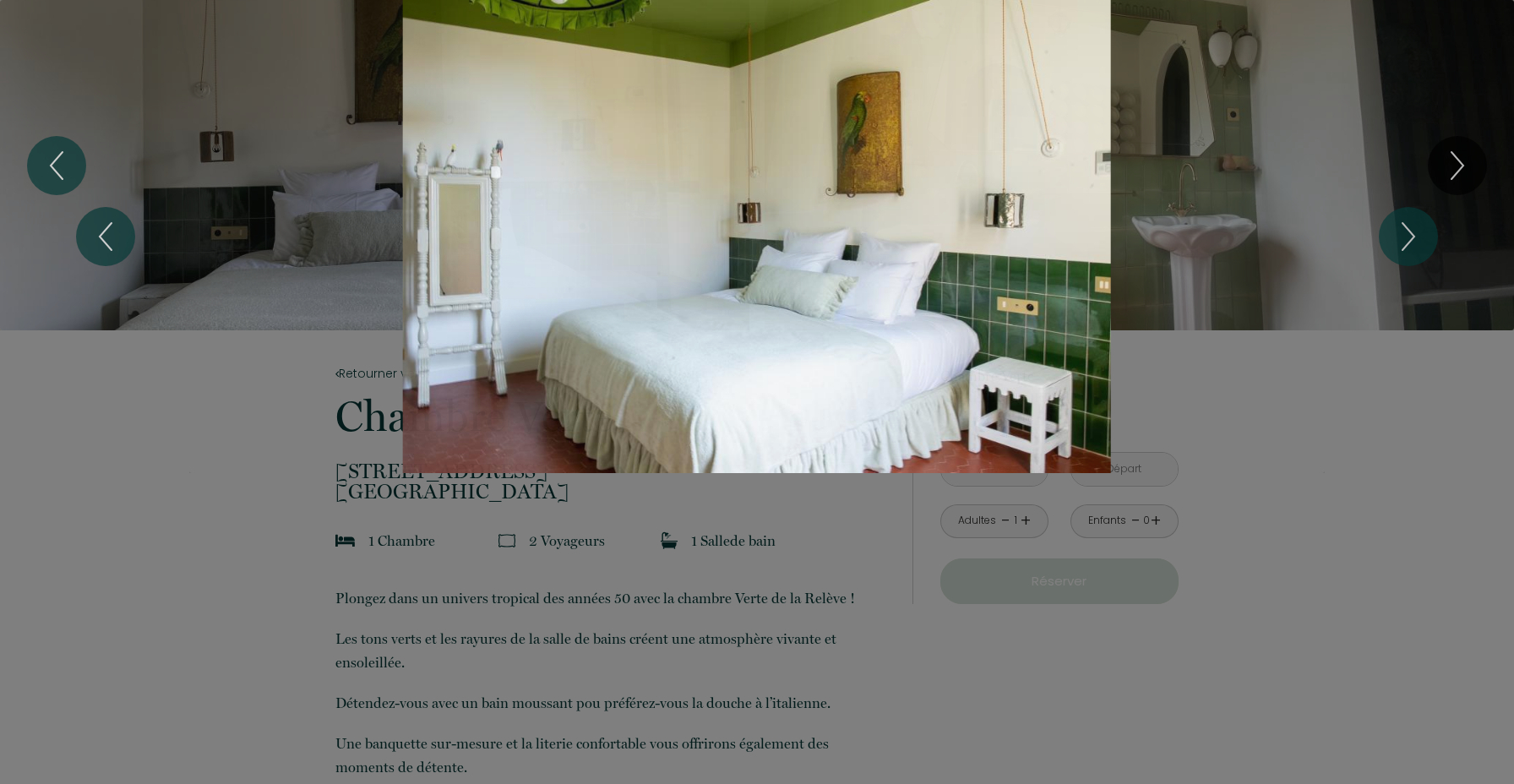
click at [1359, 554] on div at bounding box center [757, 392] width 1514 height 784
click at [258, 591] on div at bounding box center [757, 392] width 1514 height 784
click at [1441, 151] on div "1 2 3 4 5" at bounding box center [757, 236] width 1514 height 473
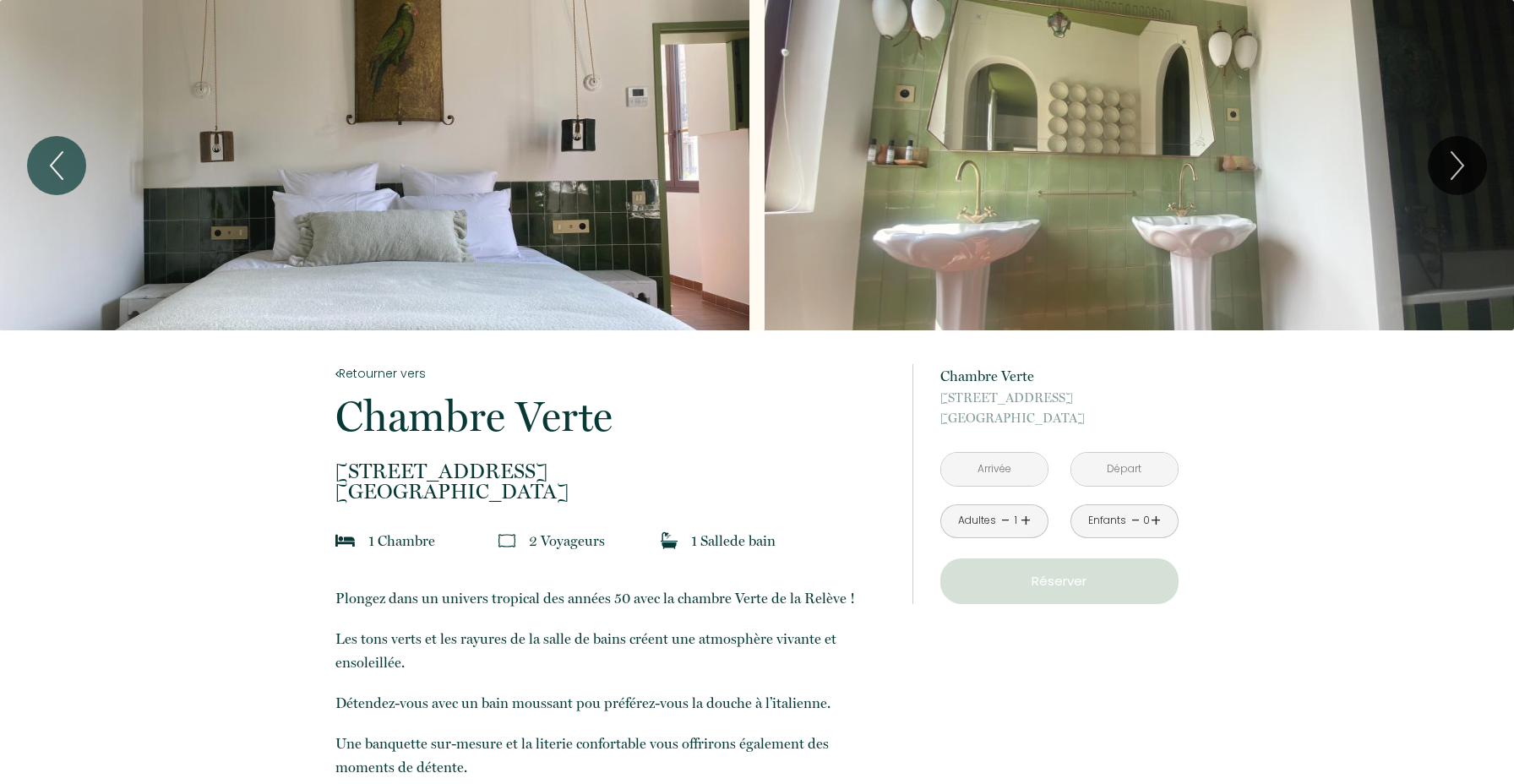
click at [1009, 463] on input "text" at bounding box center [995, 470] width 106 height 33
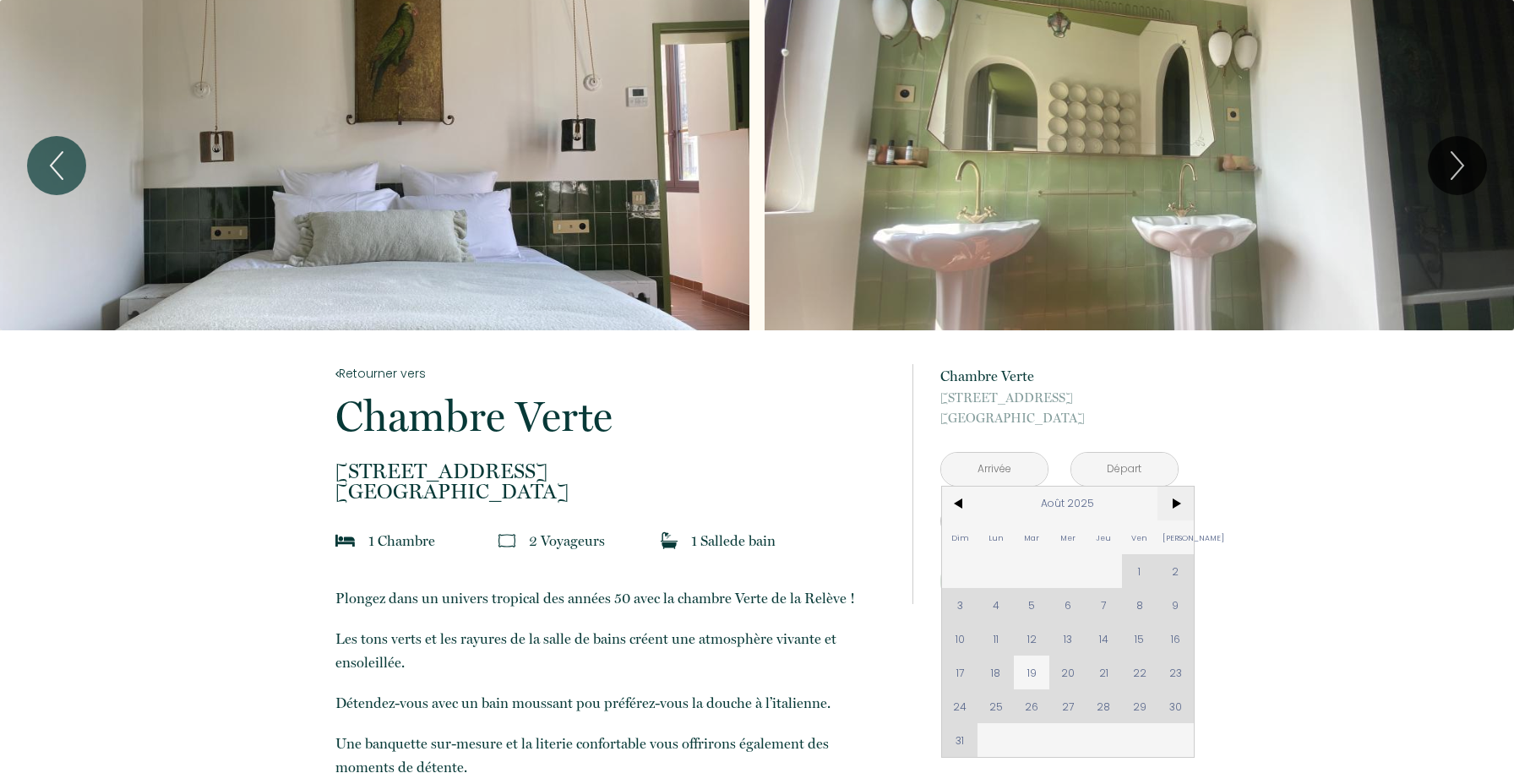
click at [1179, 501] on span ">" at bounding box center [1176, 504] width 37 height 34
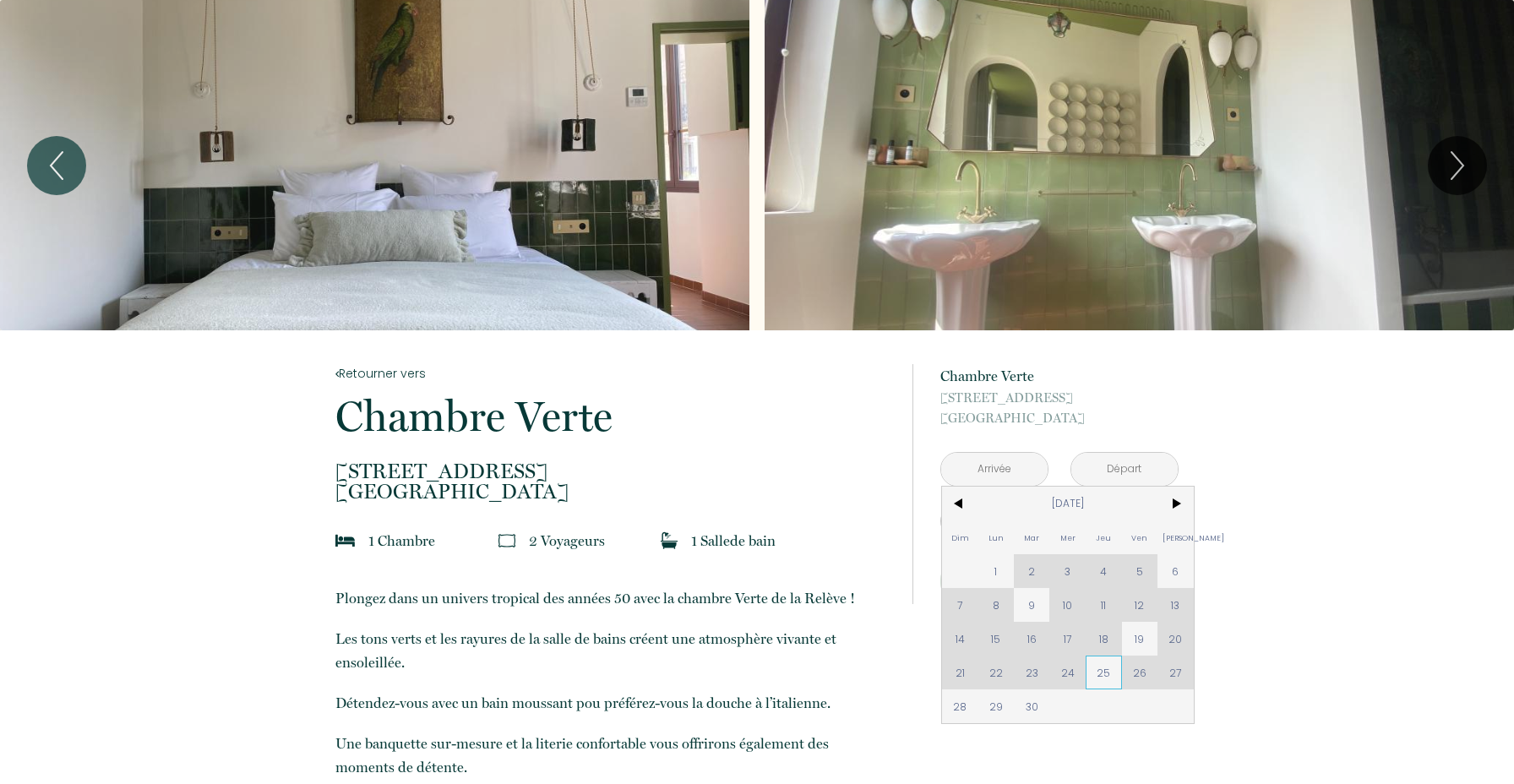
click at [1106, 670] on span "25" at bounding box center [1104, 672] width 37 height 34
type input "Jeu 25 Sep 2025"
type input "Ven 26 Sep 2025"
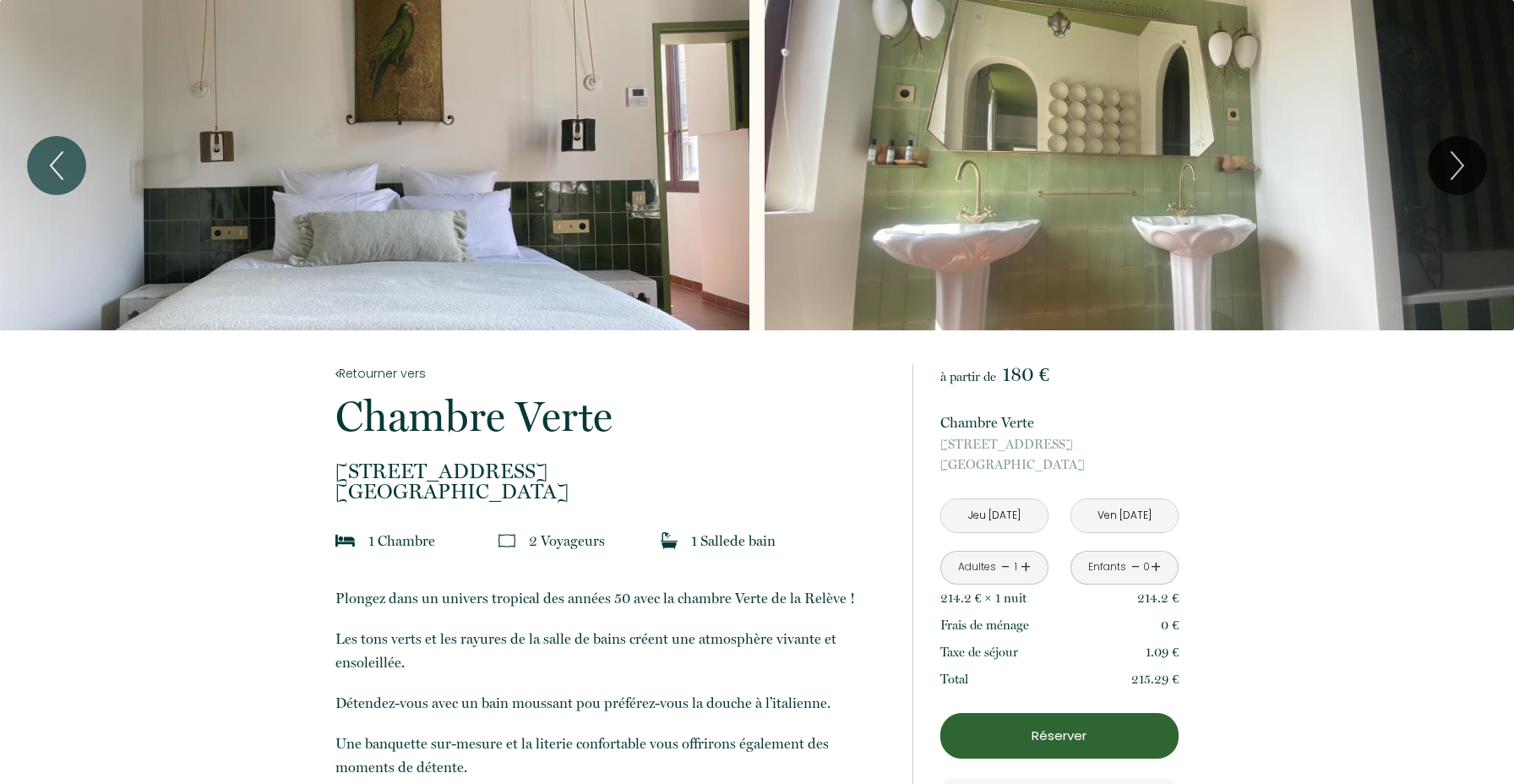
click at [1109, 733] on p "Réserver" at bounding box center [1059, 735] width 226 height 20
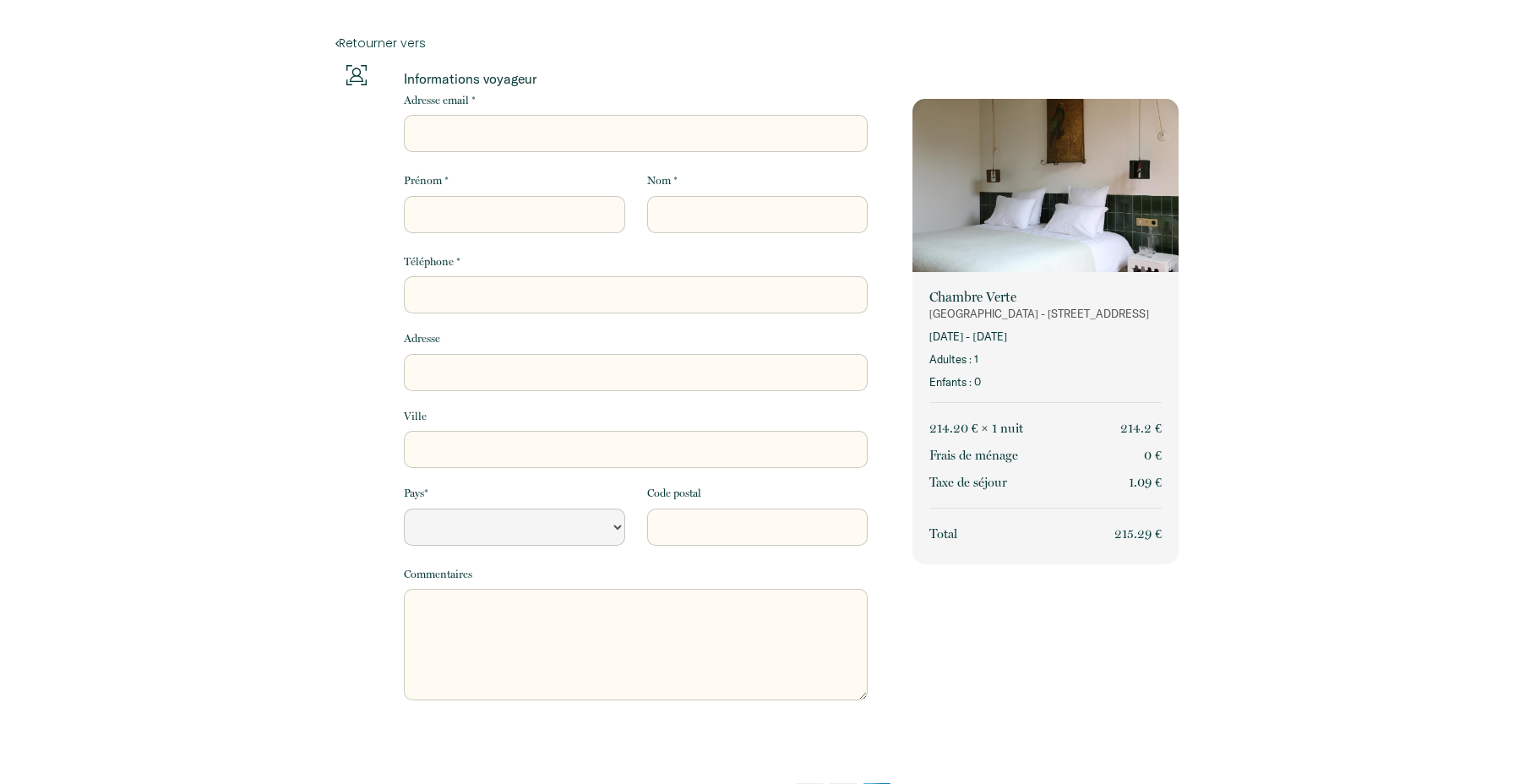
select select "Default select example"
click at [520, 123] on input "Adresse email *" at bounding box center [636, 133] width 463 height 37
type input "suzannahraudaschl@gmail.com"
type input "suzannah"
type input "raudaschl"
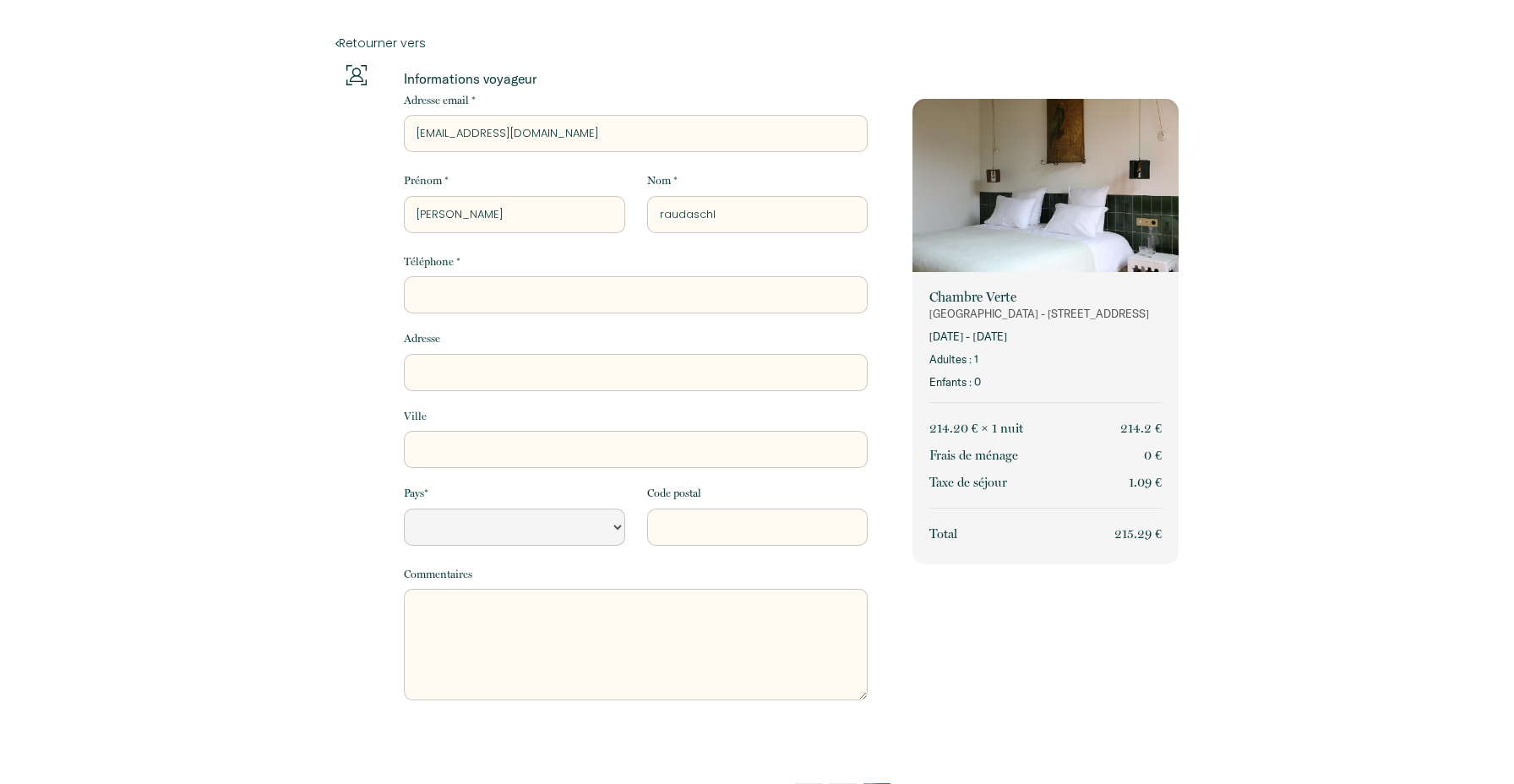
type input "0620309310"
type input "Molenwerf 6 D4"
type input "Amsterdam"
select select "NL"
type input "1014 AG"
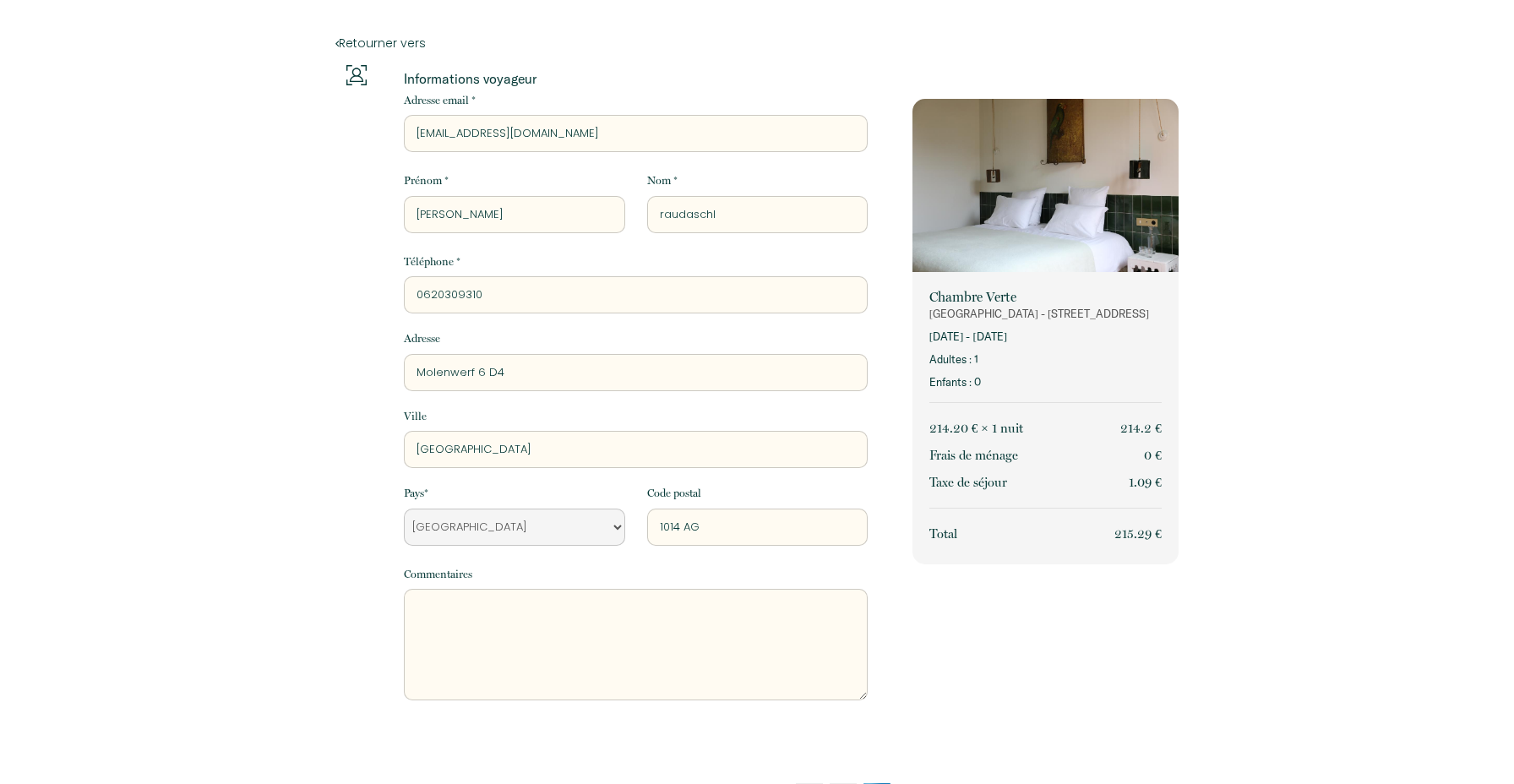
click at [422, 294] on input "0620309310" at bounding box center [636, 294] width 463 height 37
type input "+31620309310"
click at [196, 352] on div "Retourner vers Informations voyageur Adresse email * suzannahraudaschl@gmail.co…" at bounding box center [757, 537] width 1514 height 1074
drag, startPoint x: 511, startPoint y: 369, endPoint x: 222, endPoint y: 365, distance: 289.0
click at [252, 368] on div "Retourner vers Informations voyageur Adresse email * suzannahraudaschl@gmail.co…" at bounding box center [757, 537] width 1514 height 1074
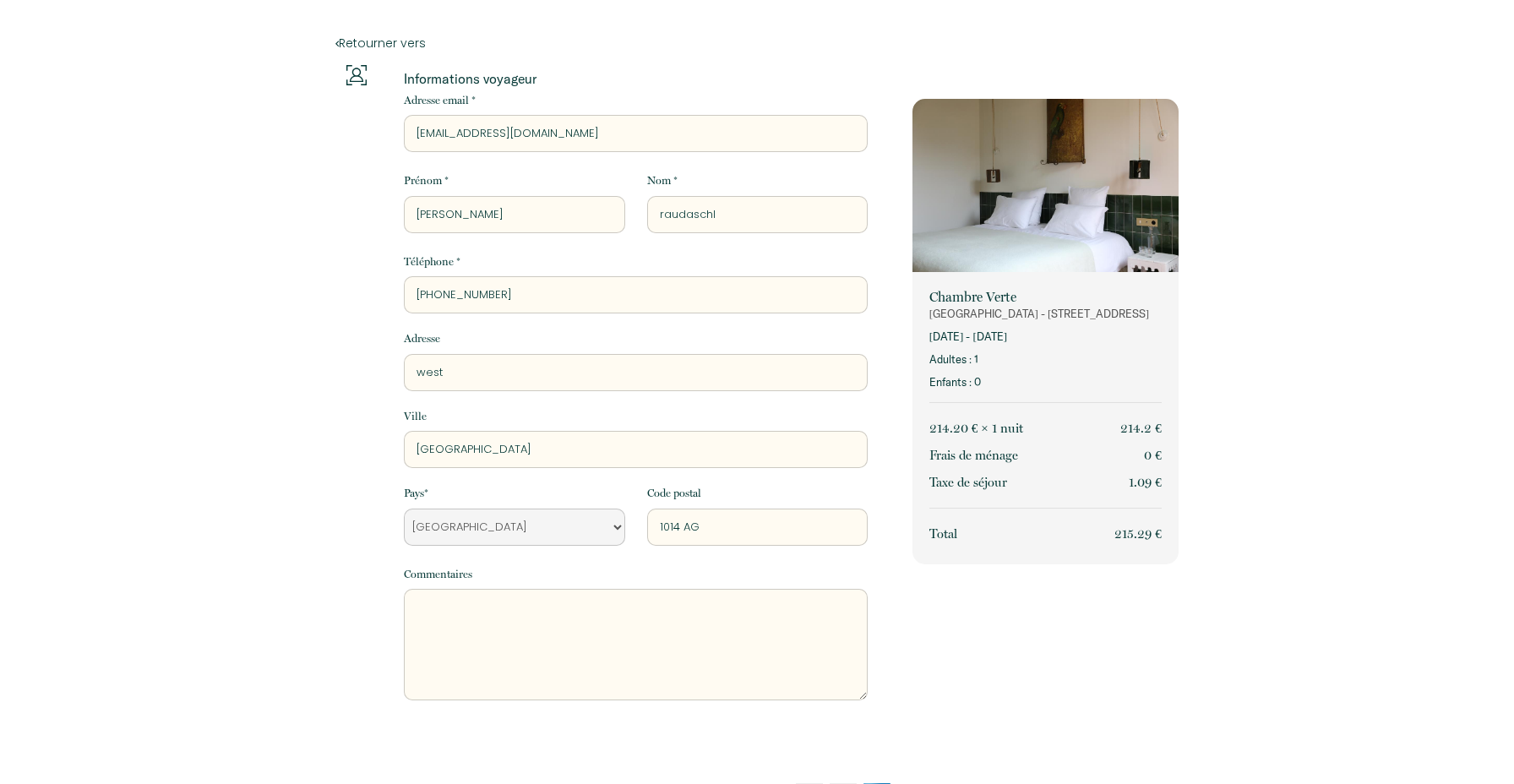
type input "westerstraat 198"
click at [744, 526] on input "1014 AG" at bounding box center [757, 527] width 220 height 37
type input "1015 MR"
click at [282, 591] on div "Retourner vers Informations voyageur Adresse email * suzannahraudaschl@gmail.co…" at bounding box center [757, 537] width 1514 height 1074
click at [778, 659] on textarea at bounding box center [636, 645] width 463 height 112
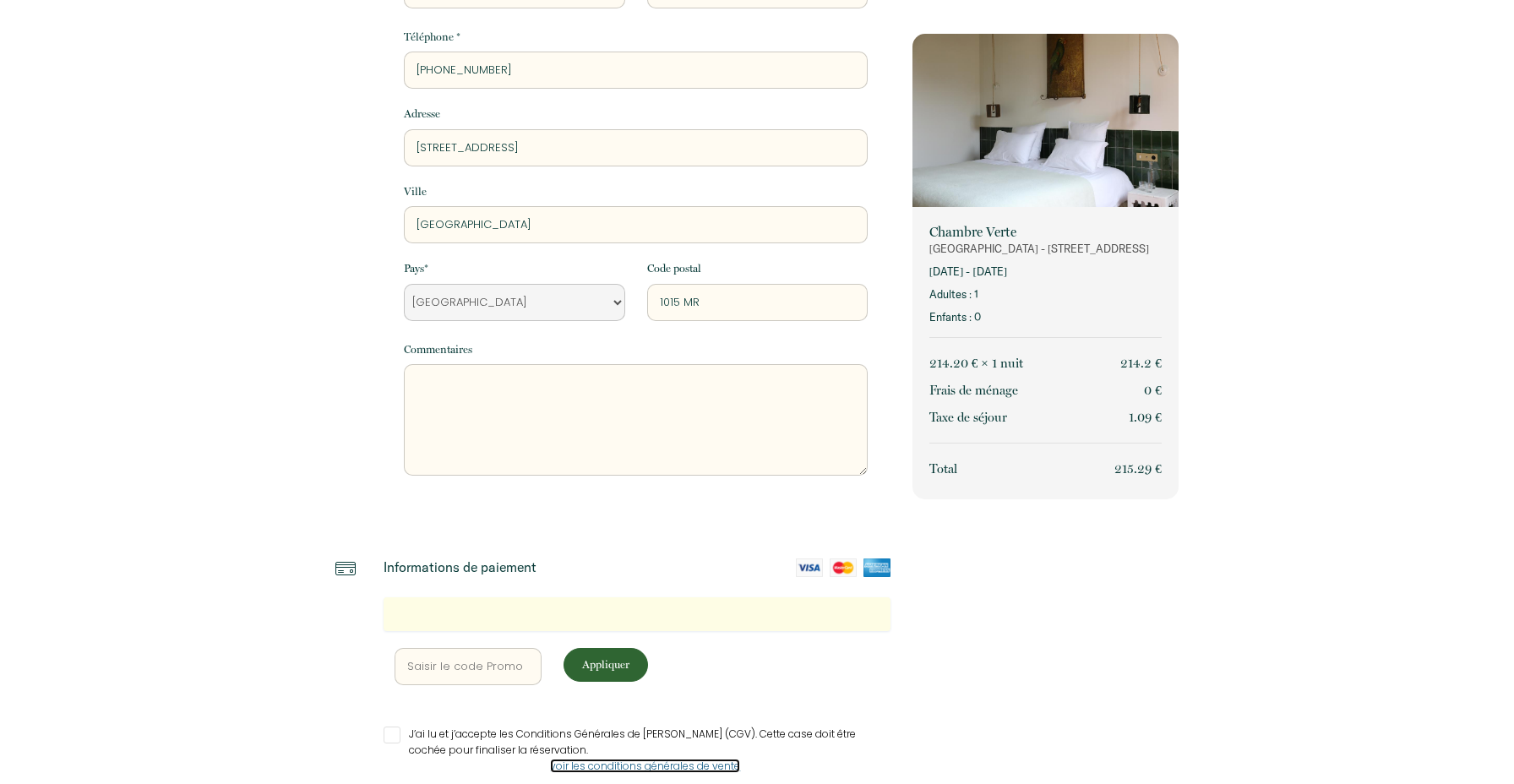
scroll to position [226, 0]
click at [615, 662] on p "Appliquer" at bounding box center [605, 663] width 72 height 16
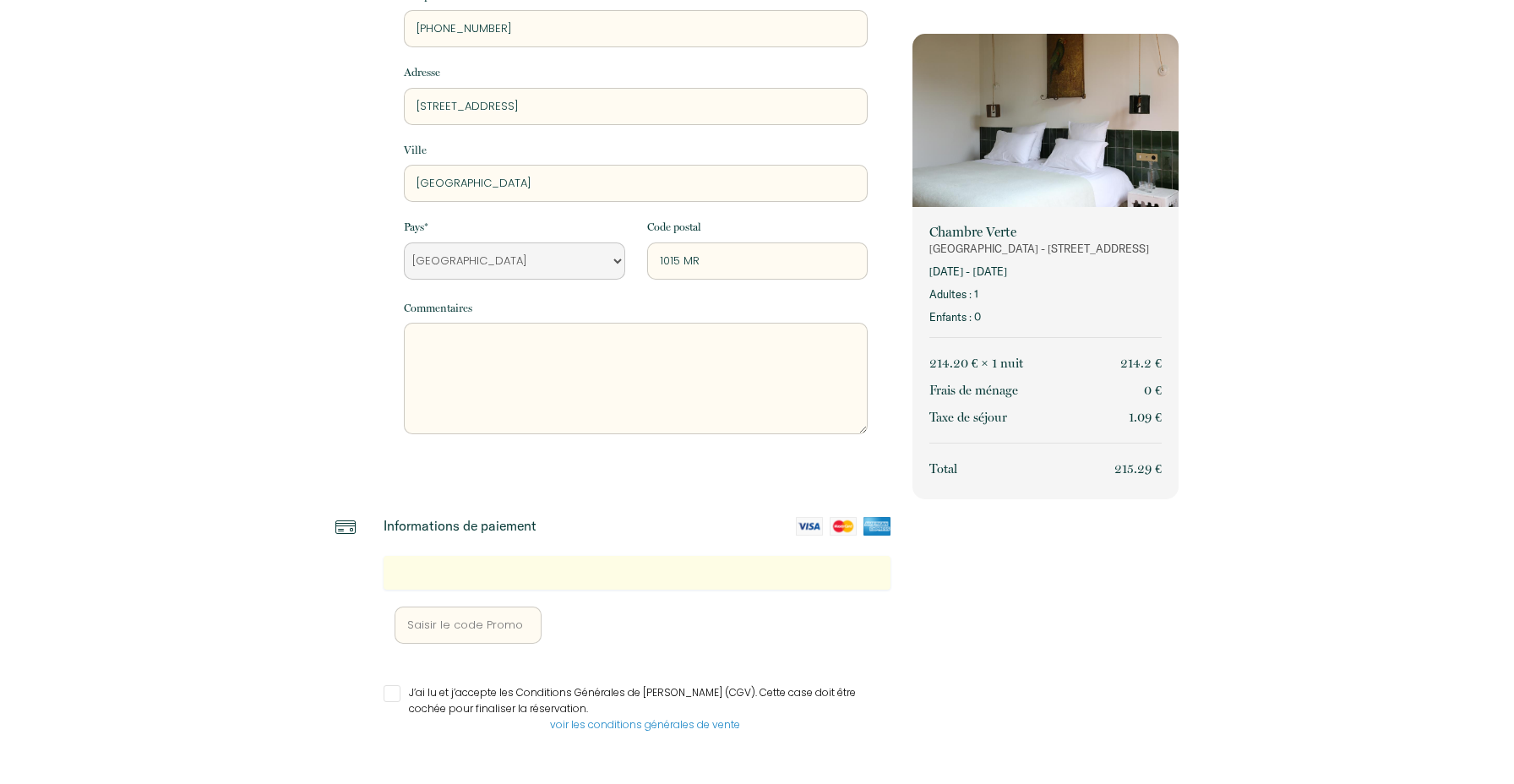
scroll to position [290, 0]
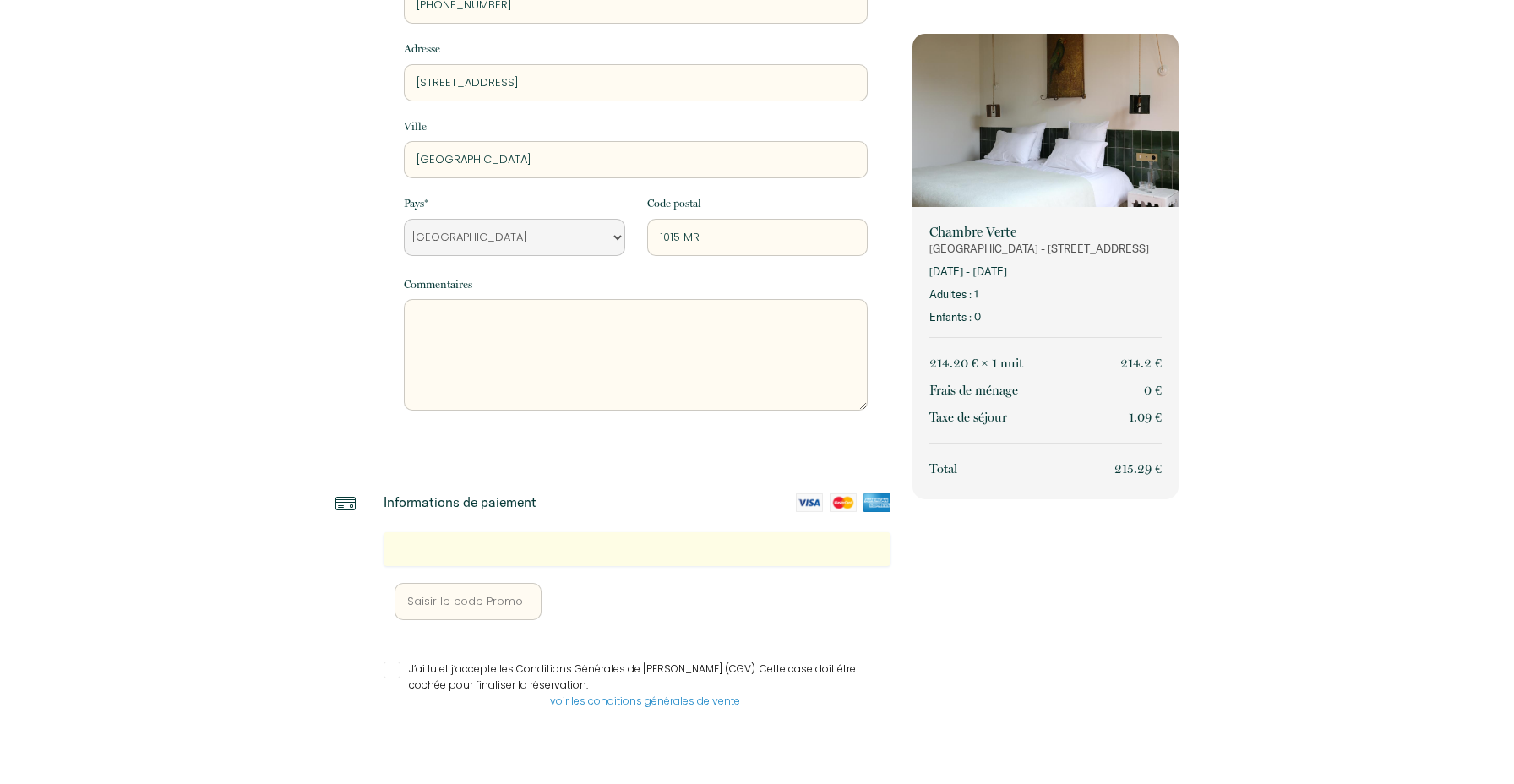
click at [393, 669] on input "J’ai lu et j’accepte les Conditions Générales de Vente (CGV). Cette case doit ê…" at bounding box center [637, 669] width 507 height 17
checkbox input "true"
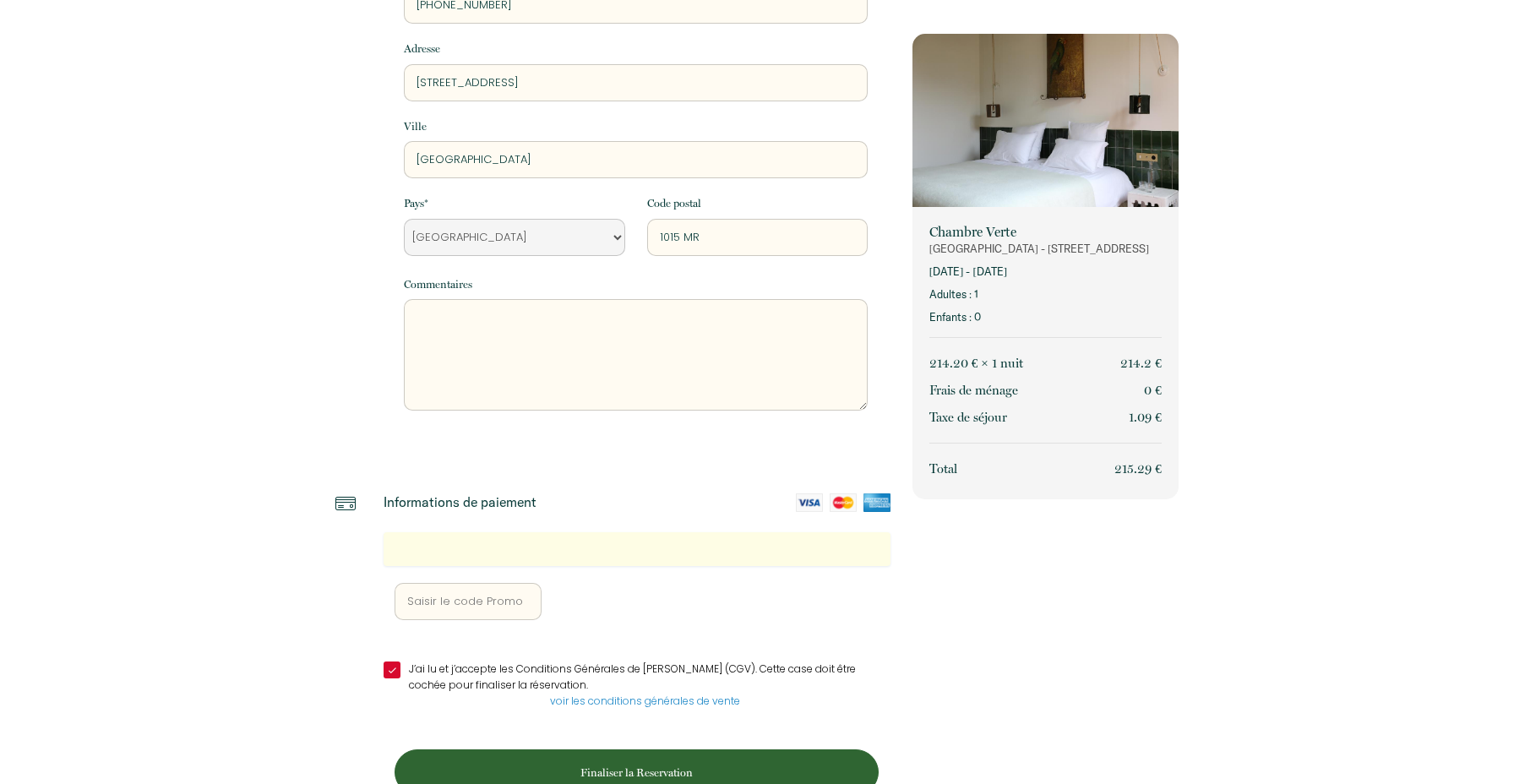
scroll to position [335, 0]
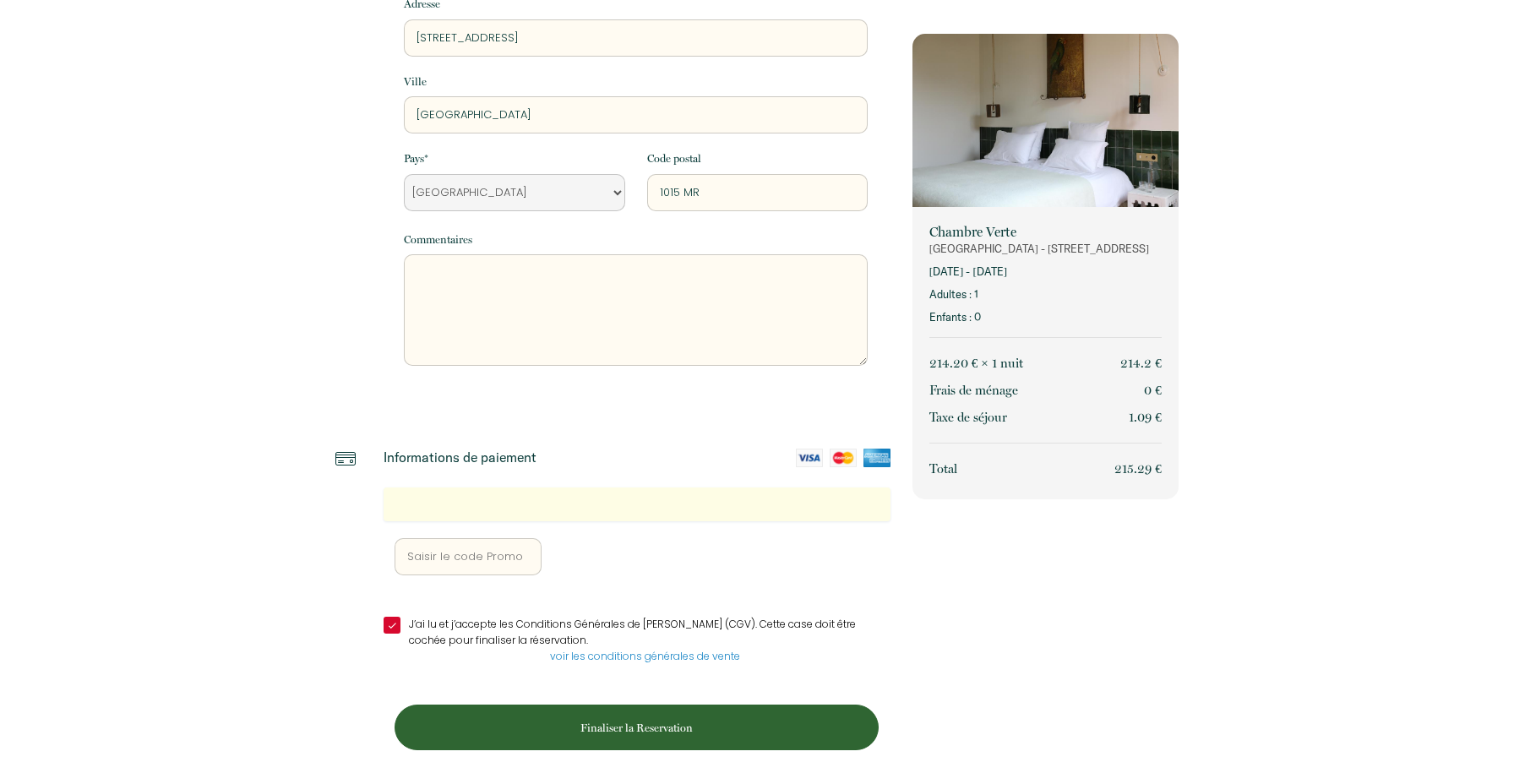
click at [490, 733] on p "Finaliser la Reservation" at bounding box center [637, 727] width 472 height 16
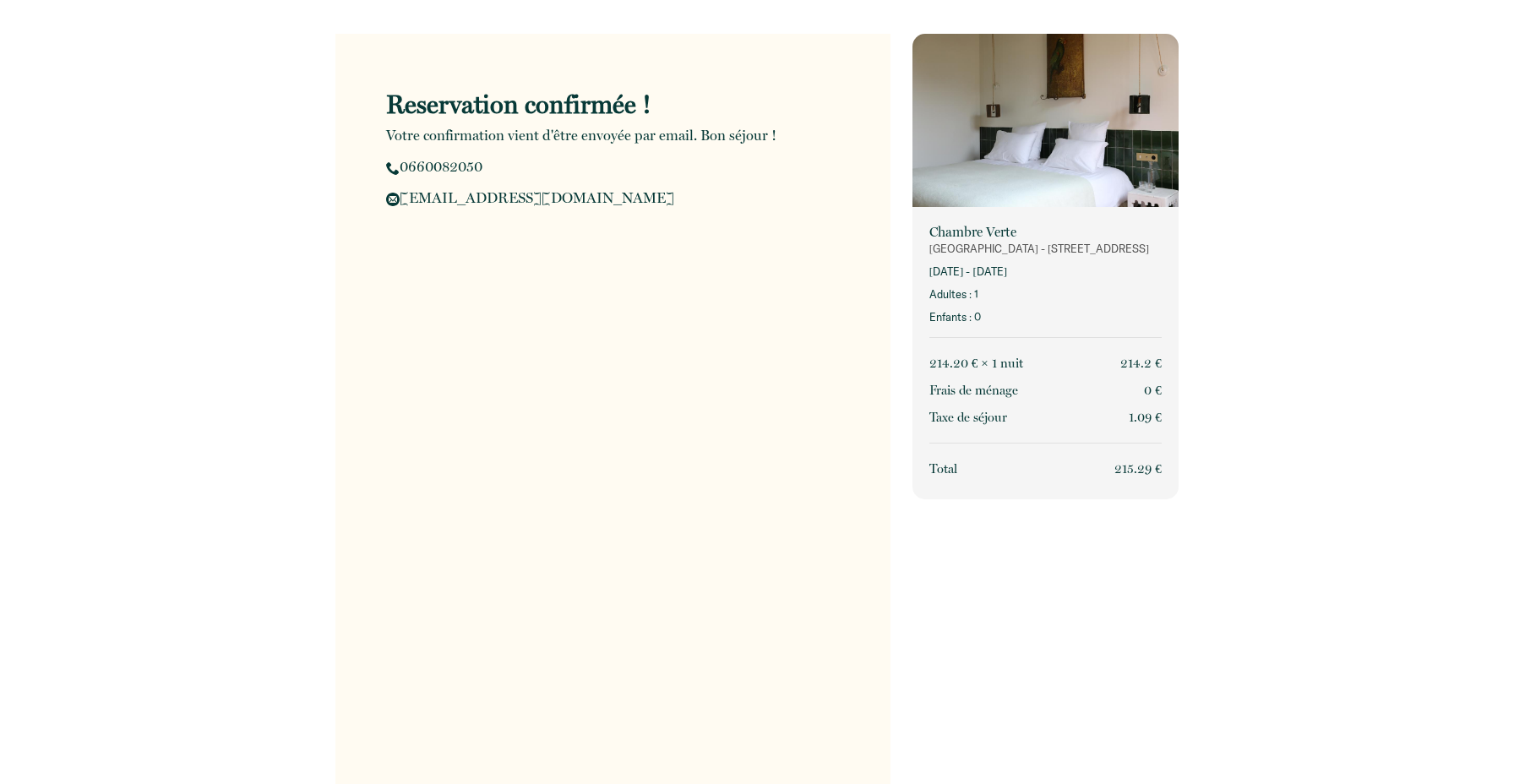
click at [1001, 112] on img at bounding box center [1046, 123] width 267 height 178
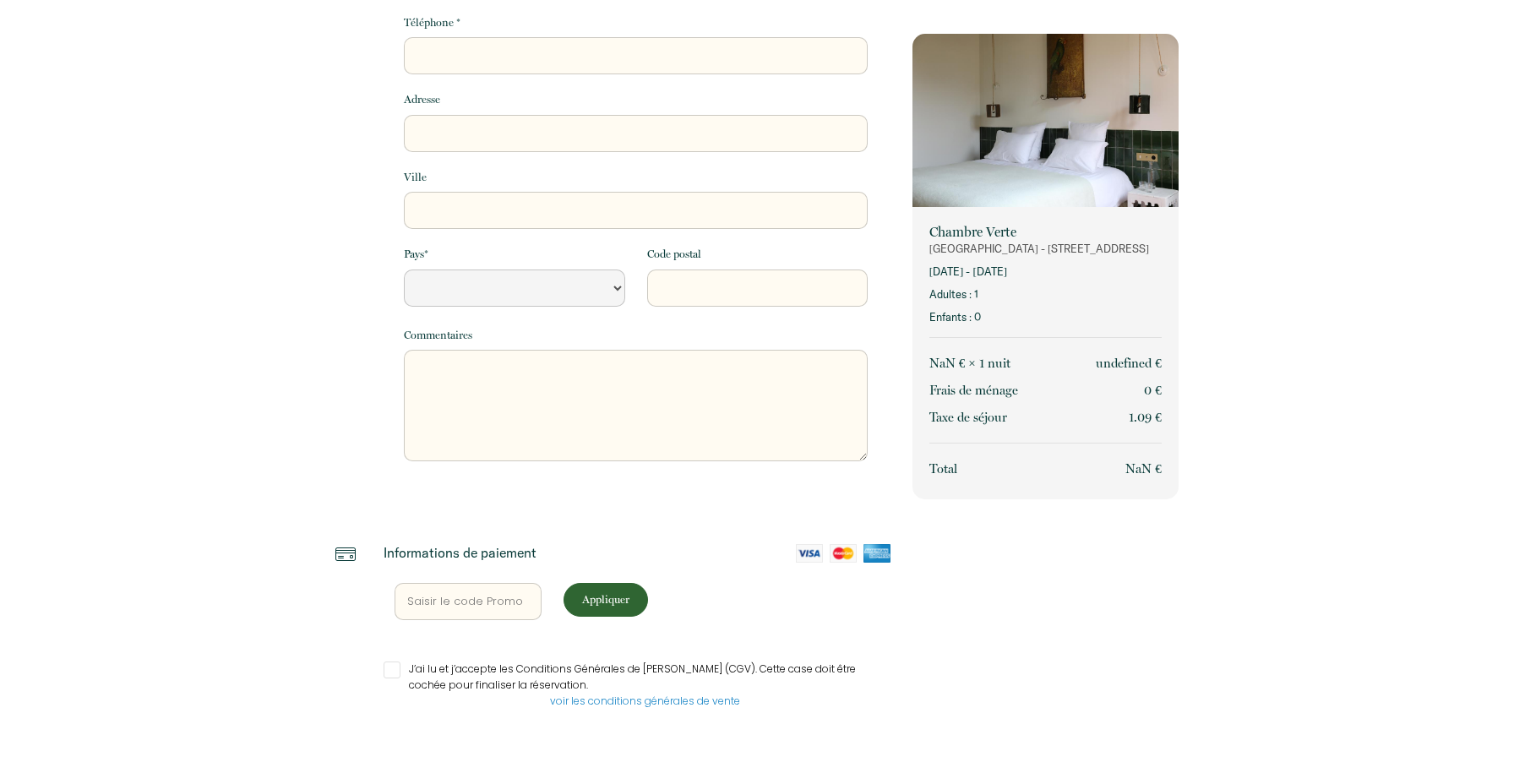
select select "Default select example"
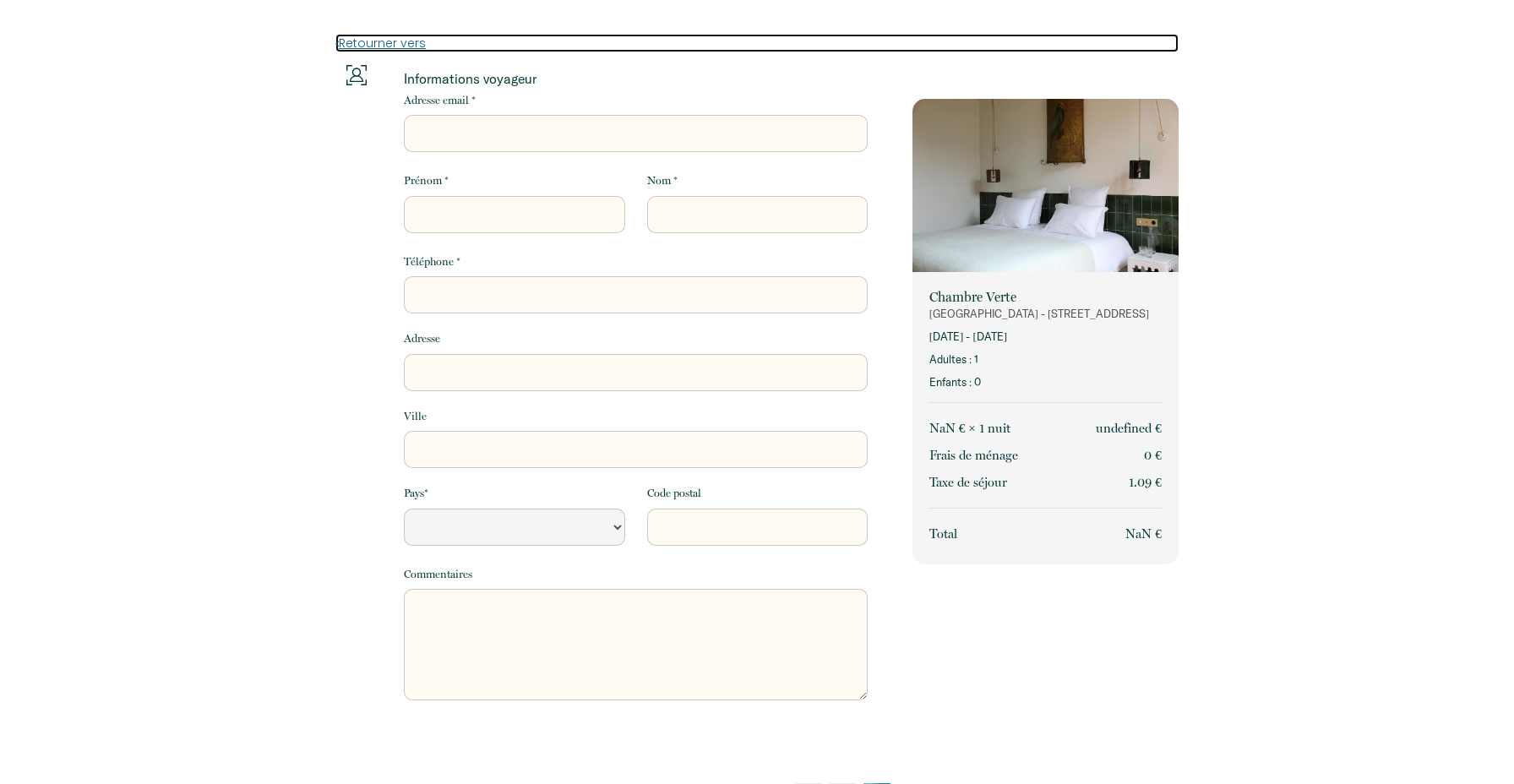
click at [389, 51] on link "Retourner vers" at bounding box center [757, 43] width 843 height 18
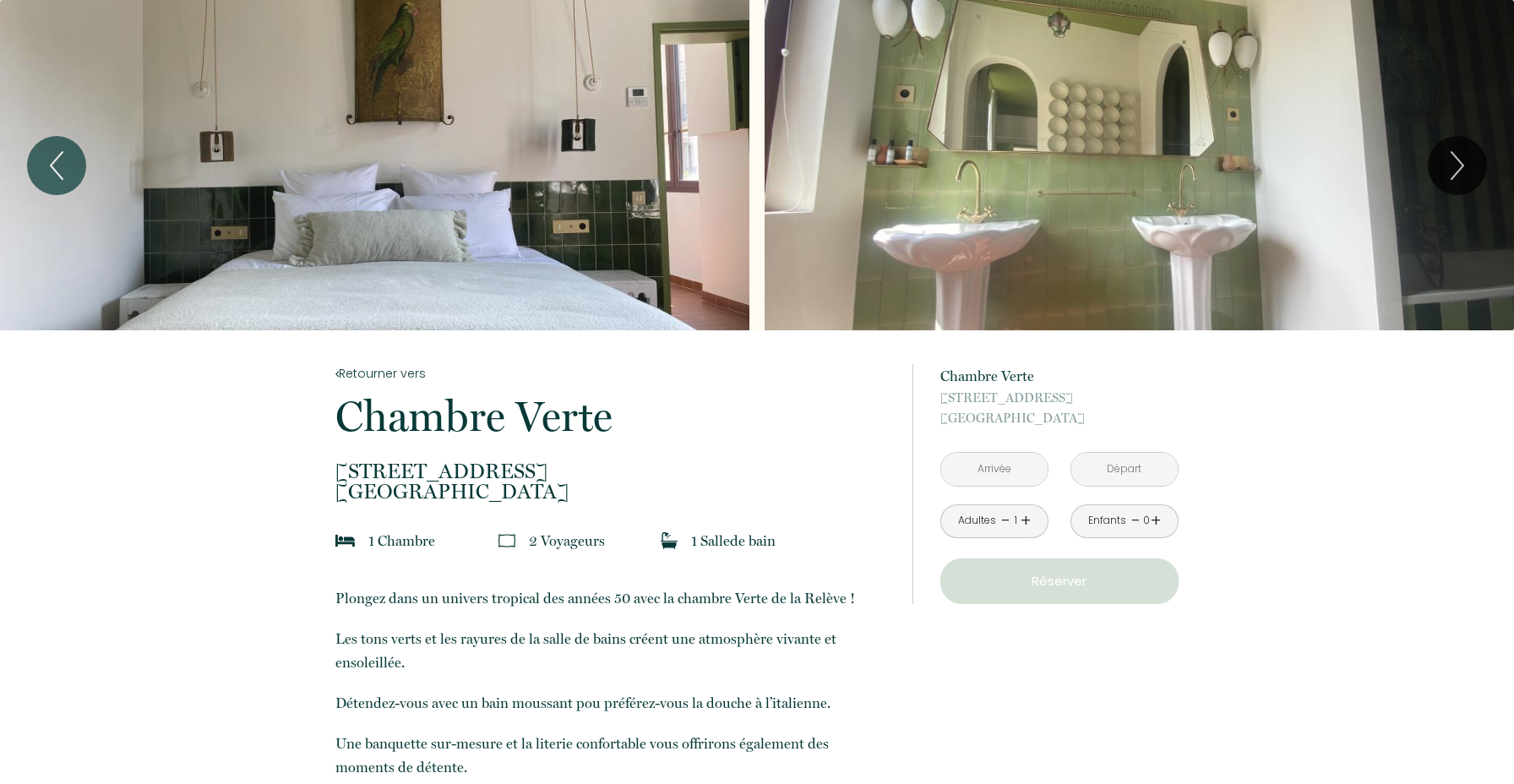
click at [277, 193] on div "Slideshow" at bounding box center [375, 165] width 749 height 330
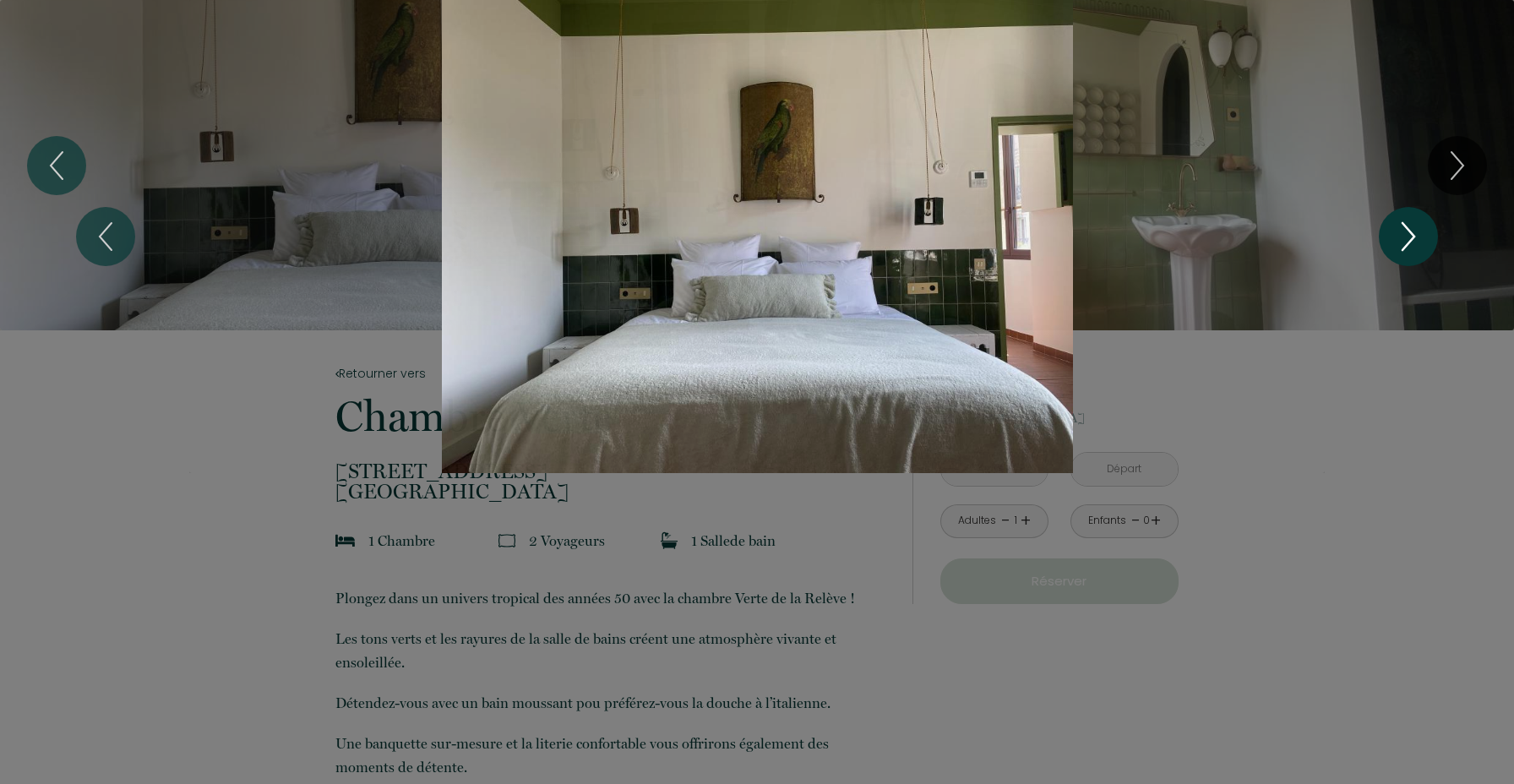
click at [1419, 247] on icon "Next" at bounding box center [1409, 236] width 36 height 51
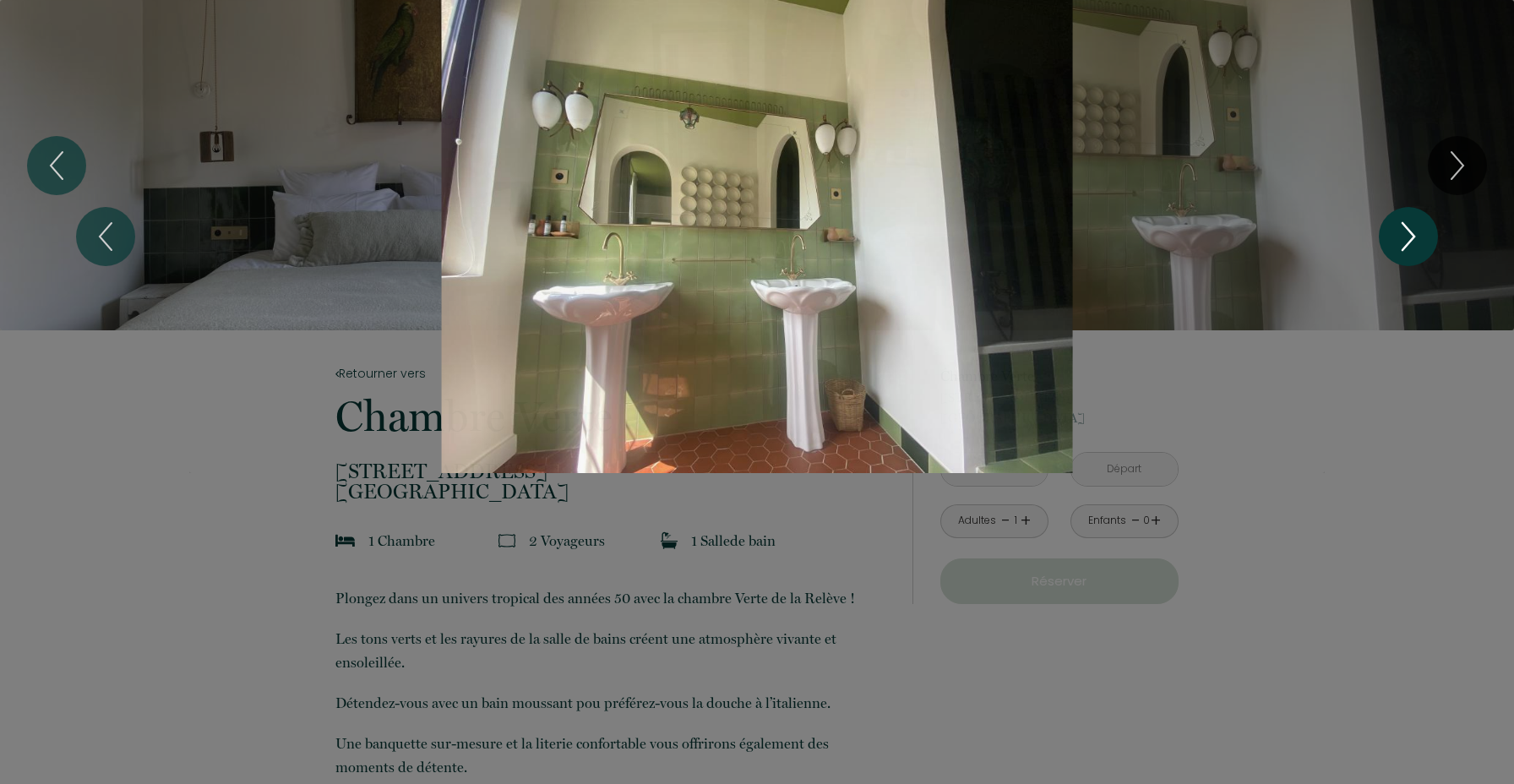
click at [1419, 248] on icon "Next" at bounding box center [1409, 236] width 36 height 51
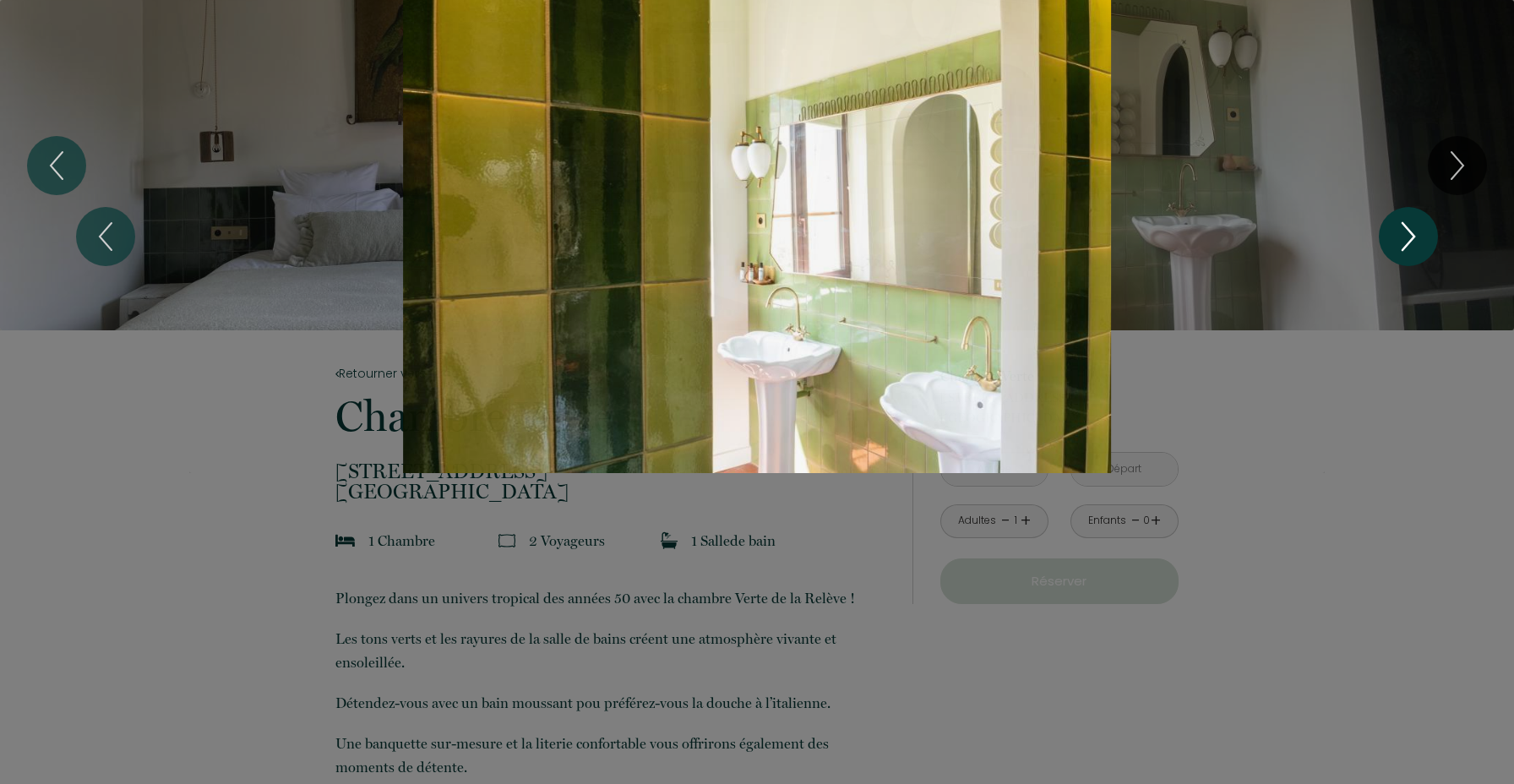
click at [1419, 248] on icon "Next" at bounding box center [1409, 236] width 36 height 51
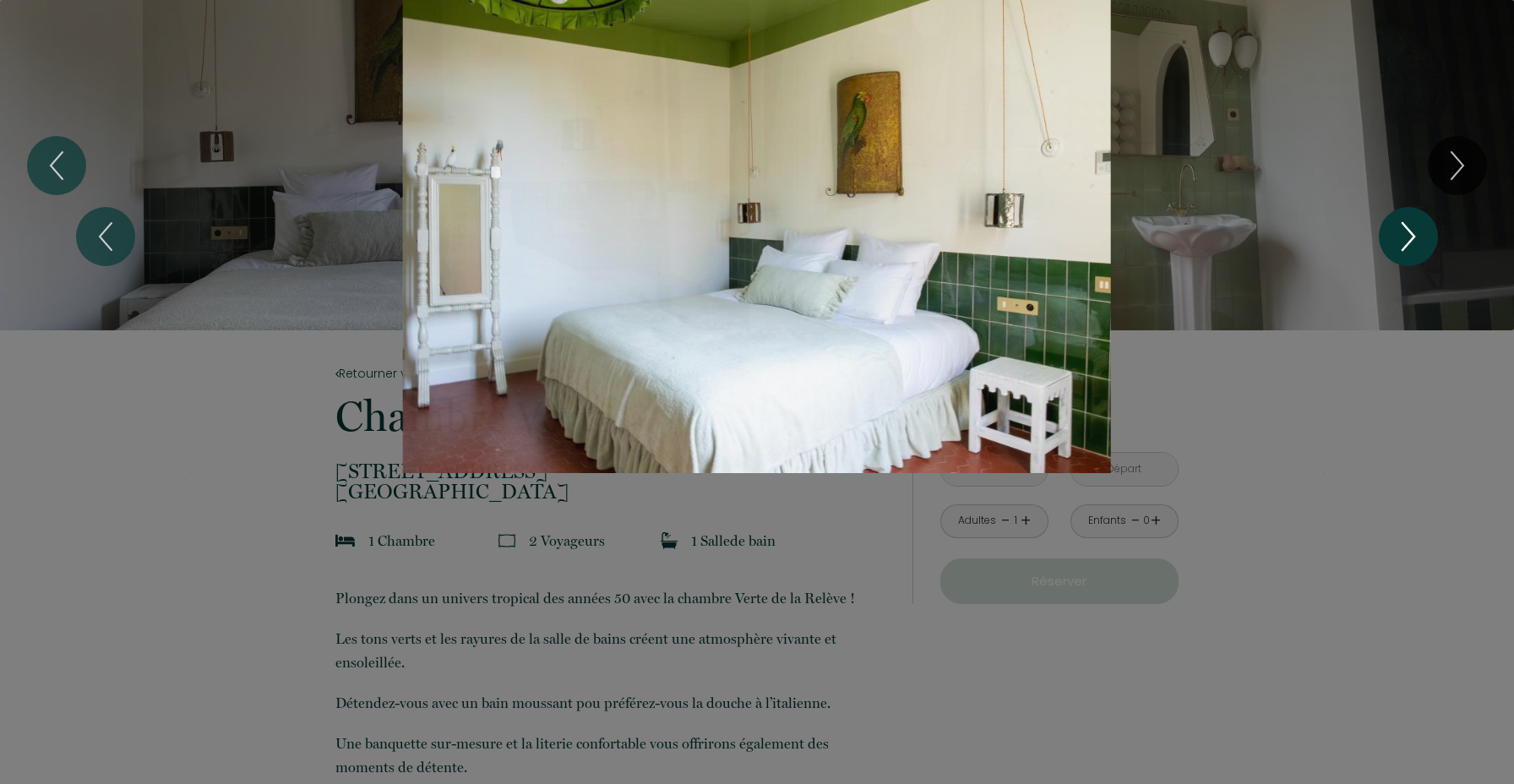
click at [1419, 248] on icon "Next" at bounding box center [1409, 236] width 36 height 51
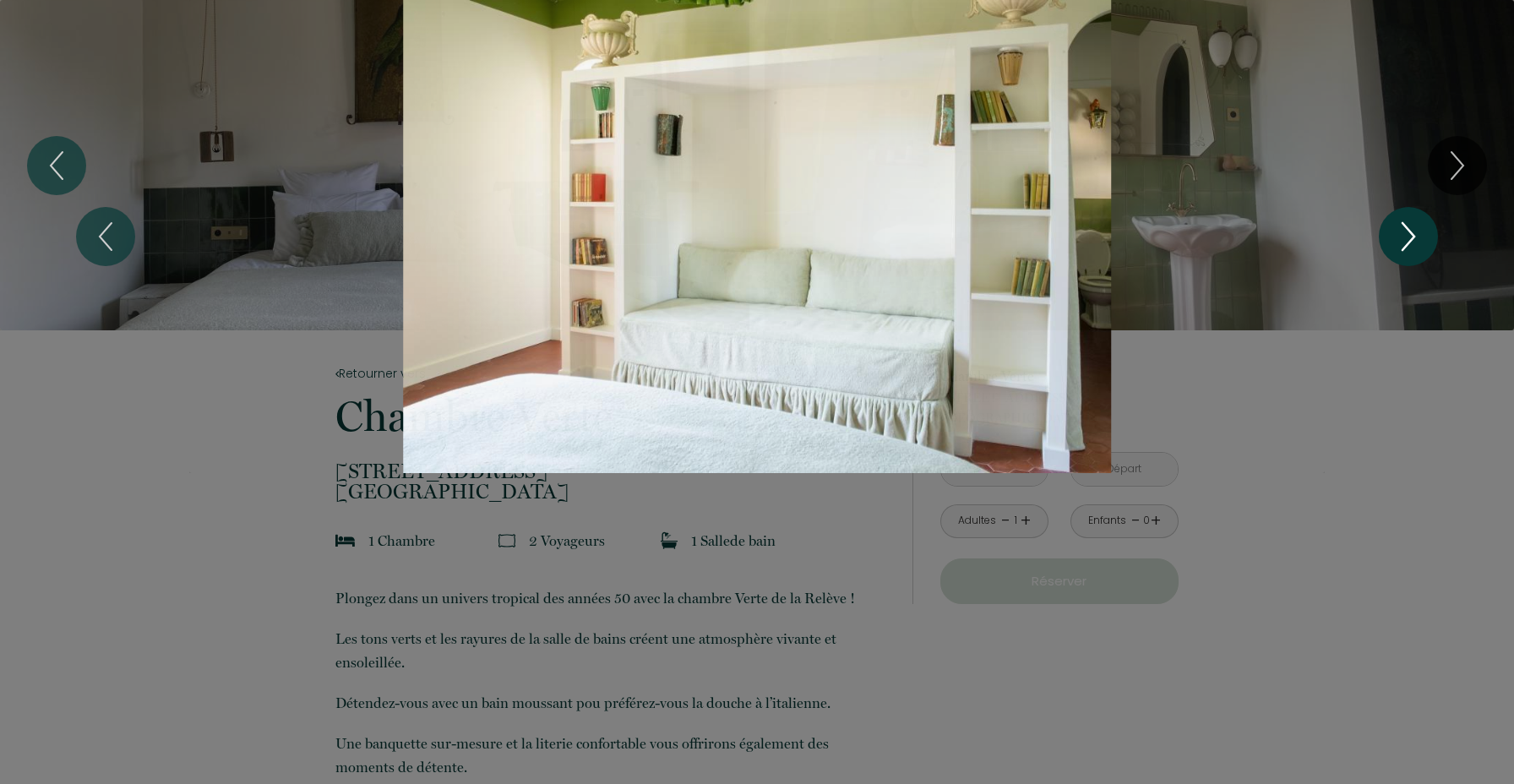
click at [1419, 248] on icon "Next" at bounding box center [1409, 236] width 36 height 51
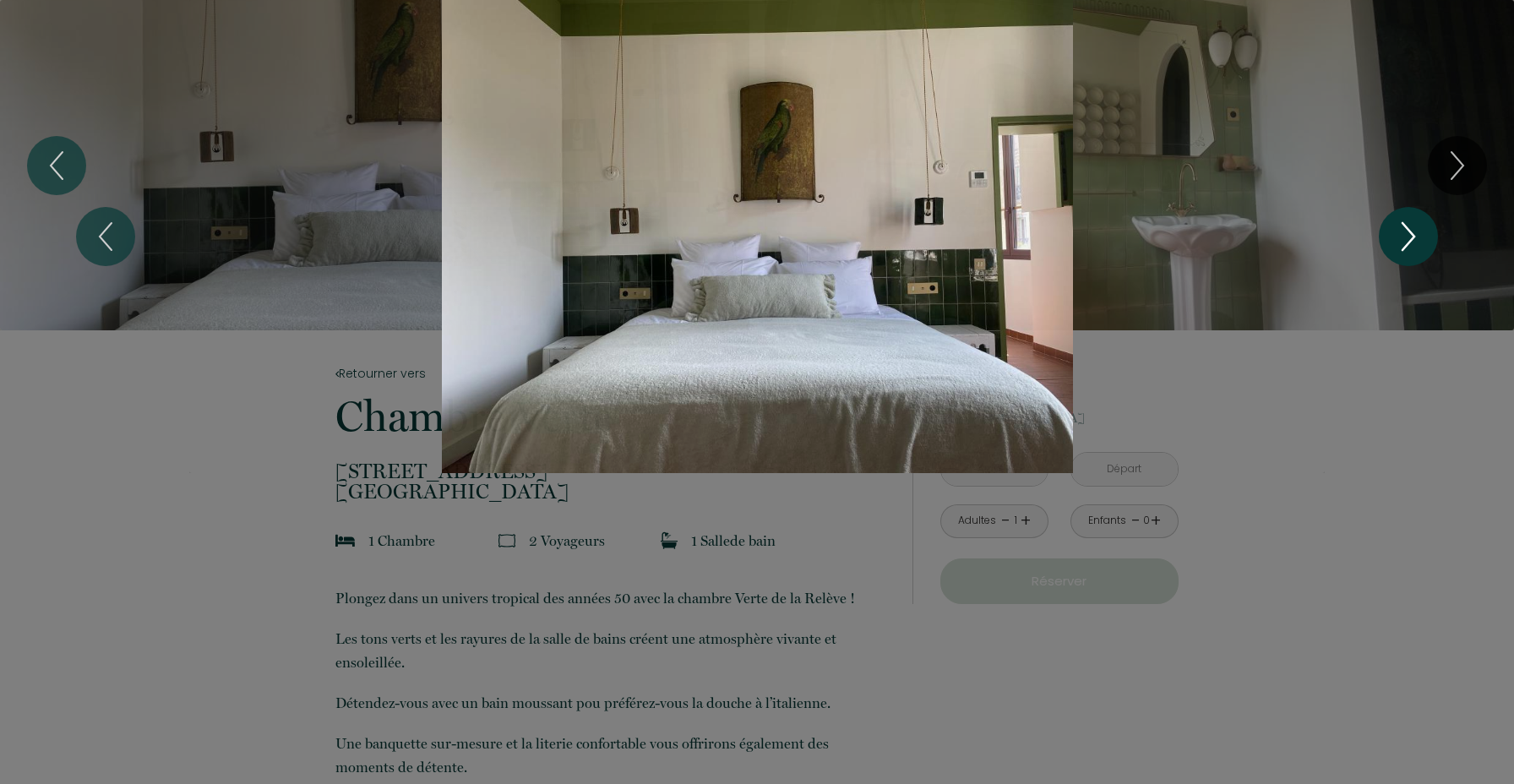
click at [1419, 248] on icon "Next" at bounding box center [1409, 236] width 36 height 51
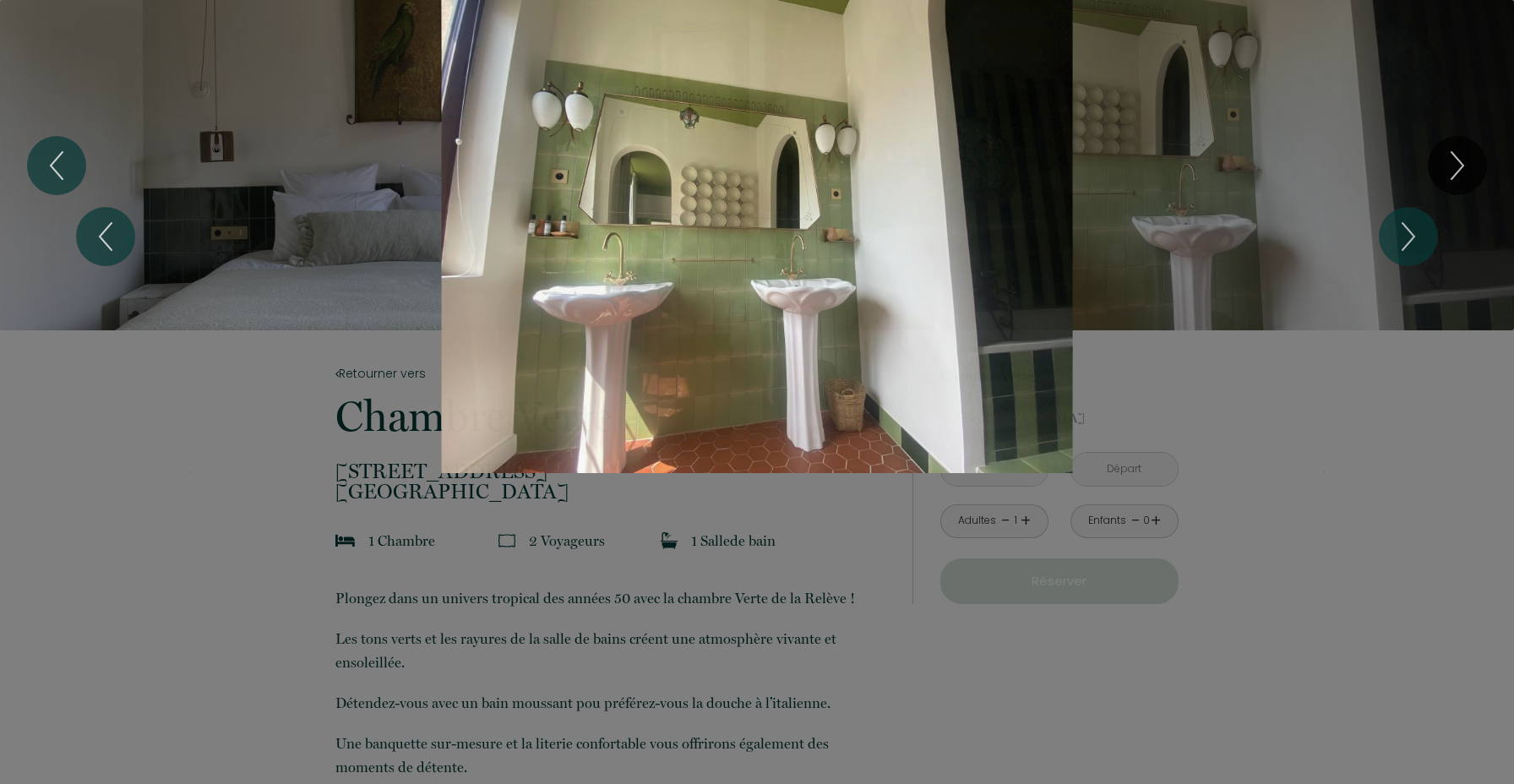
click at [1417, 507] on div at bounding box center [757, 392] width 1514 height 784
click at [151, 289] on div "1 2 3 4 5" at bounding box center [757, 236] width 1514 height 473
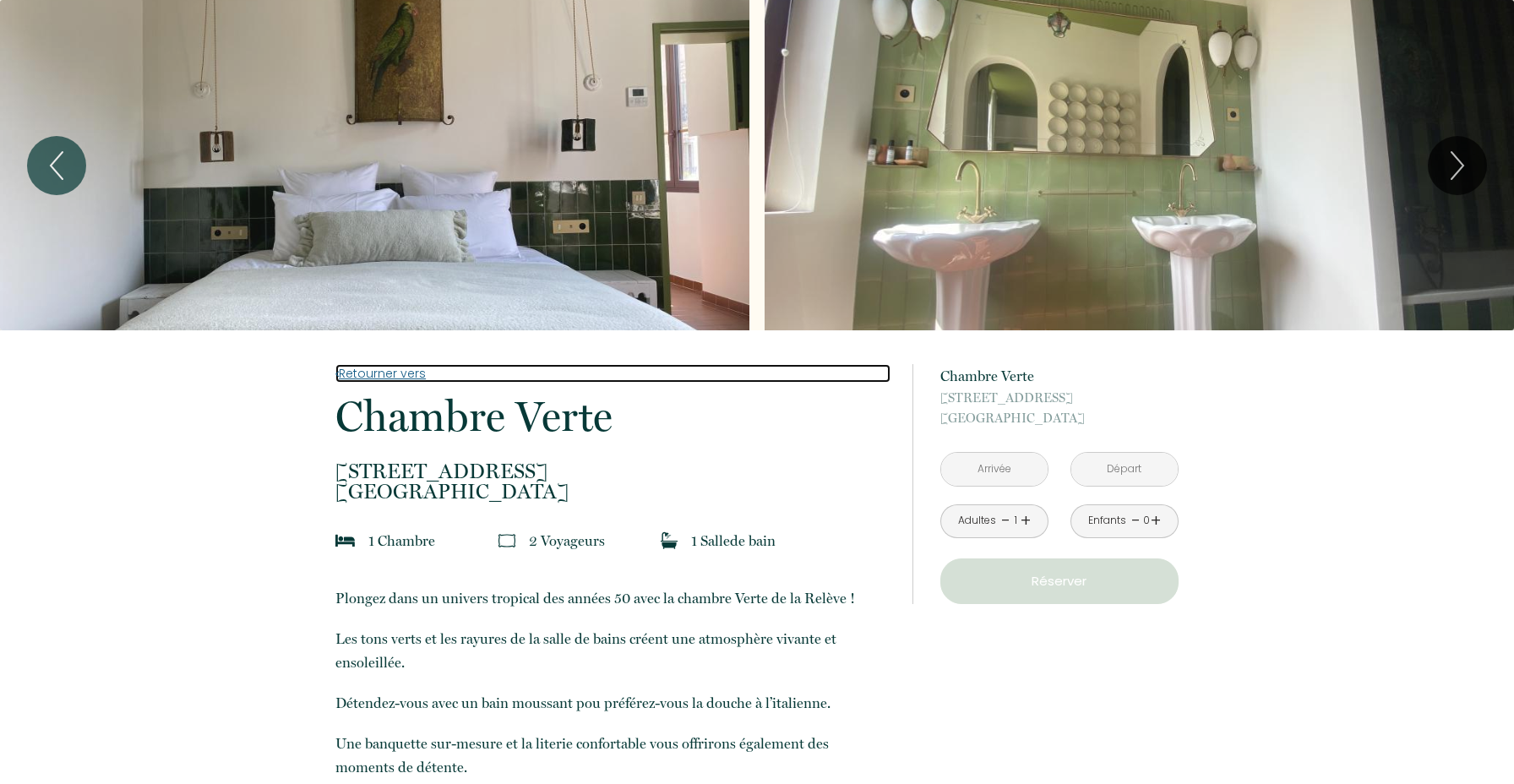
click at [355, 368] on link "Retourner vers" at bounding box center [612, 373] width 554 height 18
click at [395, 373] on link "Retourner vers" at bounding box center [612, 373] width 554 height 18
click at [385, 380] on link "Retourner vers" at bounding box center [612, 373] width 554 height 18
